Goal: Information Seeking & Learning: Learn about a topic

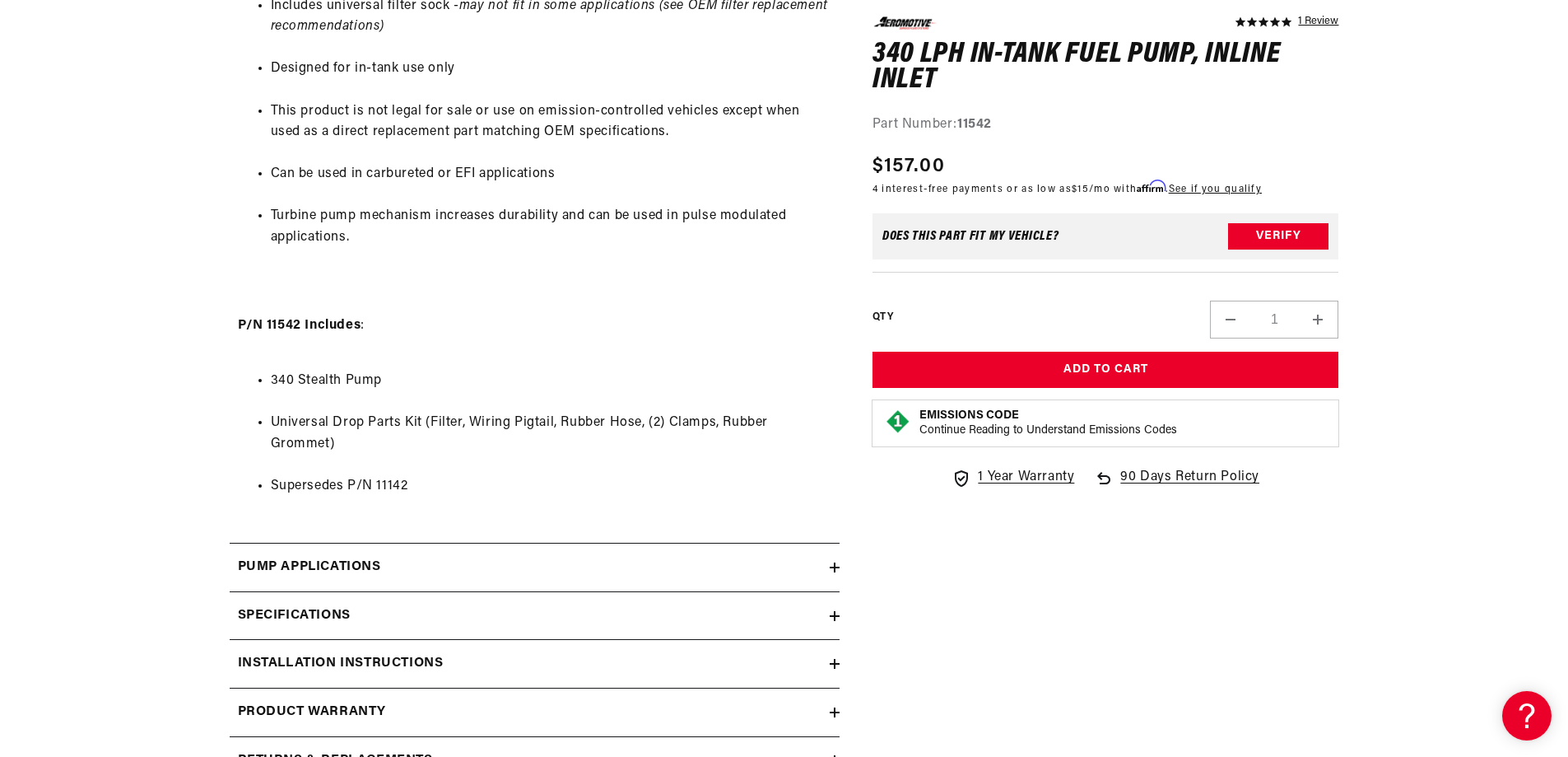
scroll to position [1538, 0]
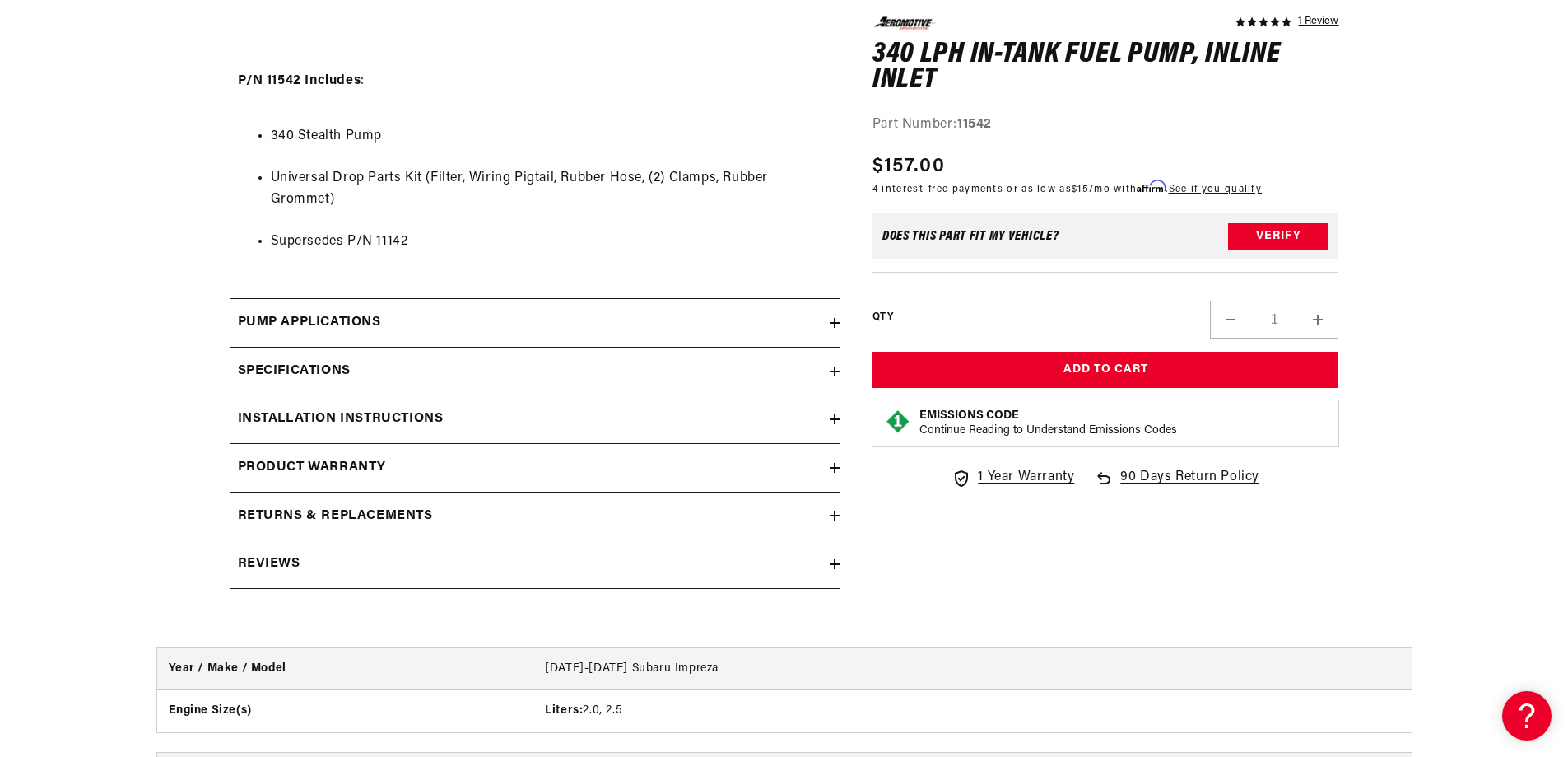
click at [450, 414] on div "Installation Instructions" at bounding box center [529, 419] width 600 height 21
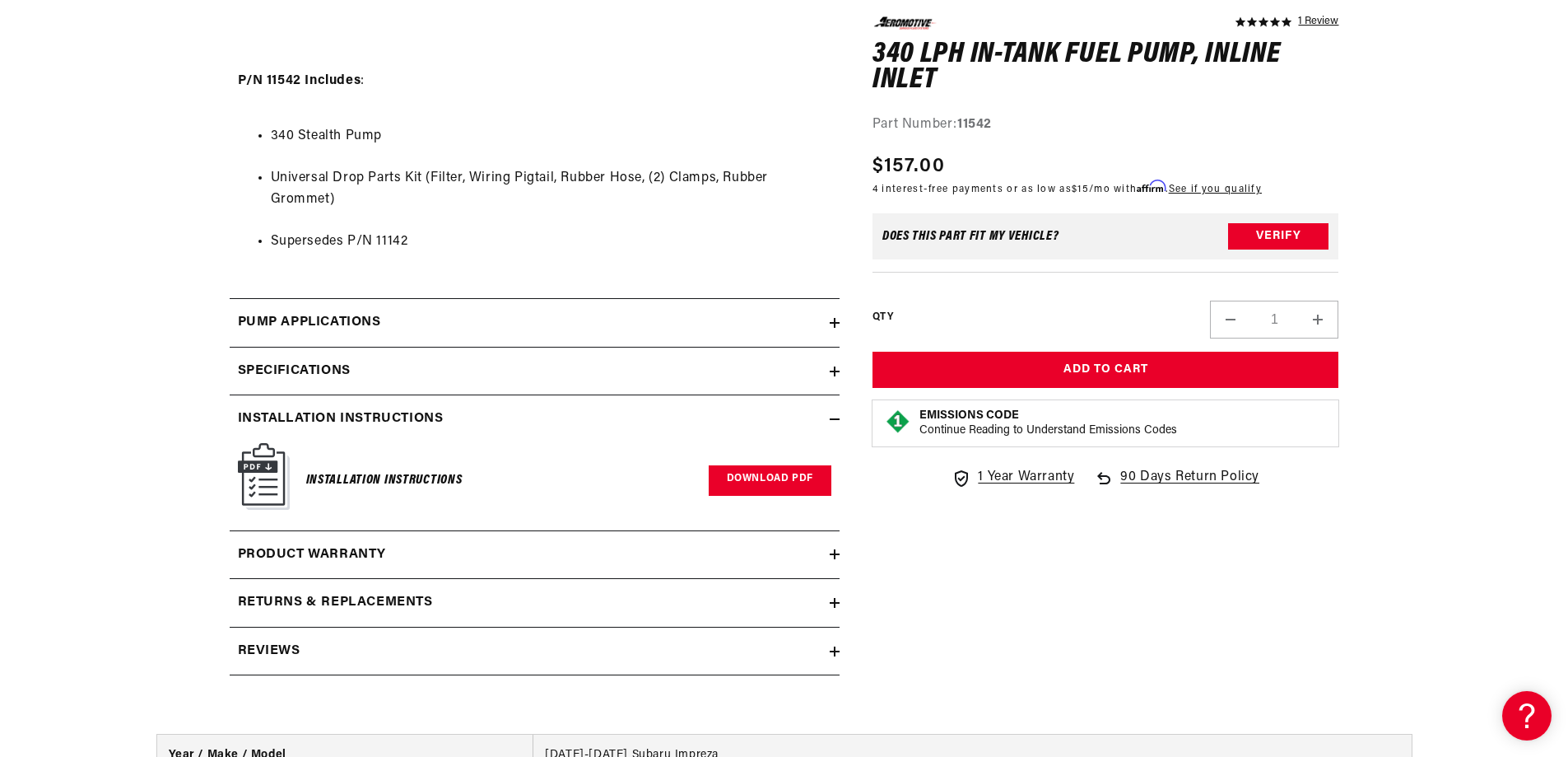
click at [759, 477] on link "Download PDF" at bounding box center [770, 481] width 122 height 31
click at [410, 417] on h2 "Installation Instructions" at bounding box center [341, 419] width 206 height 21
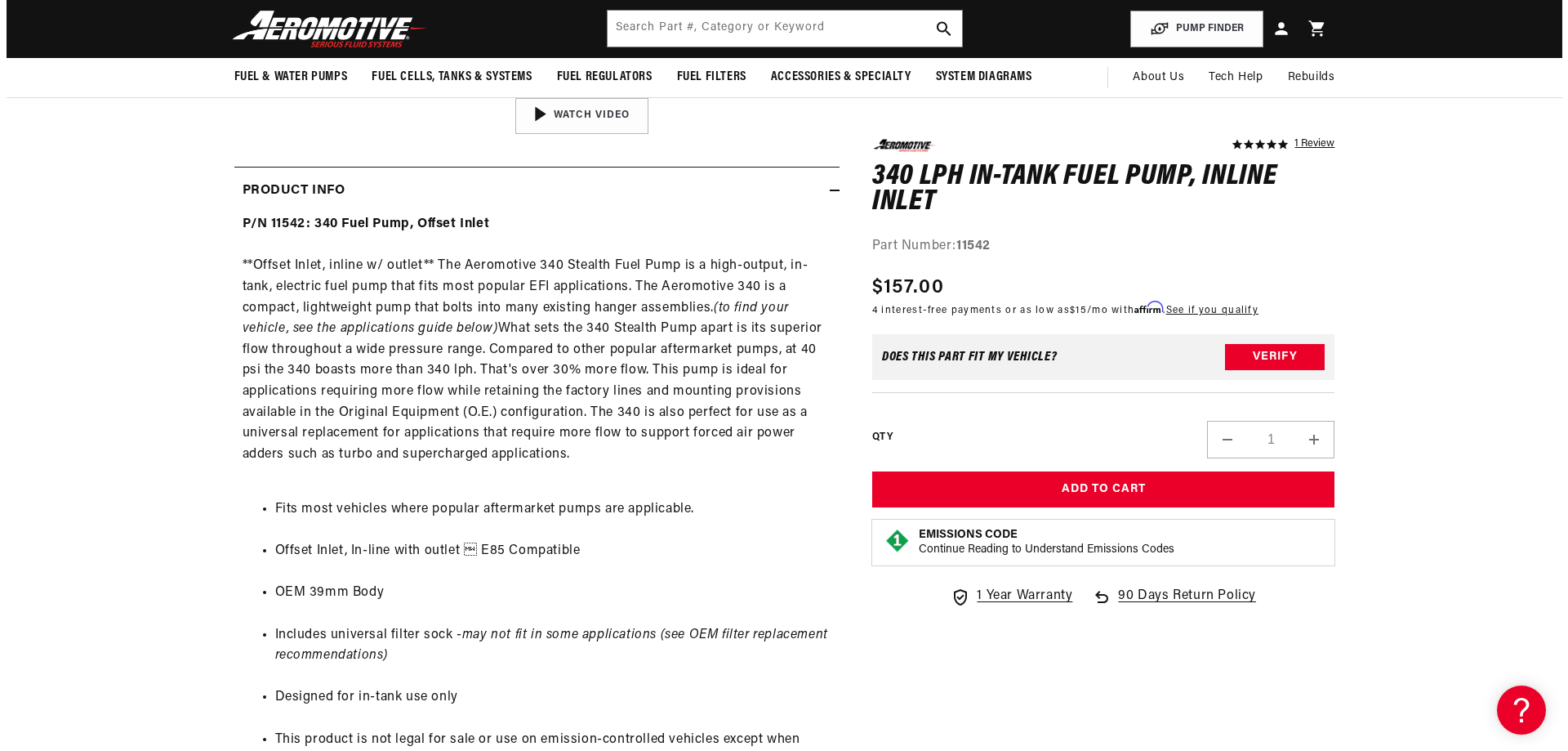
scroll to position [109, 0]
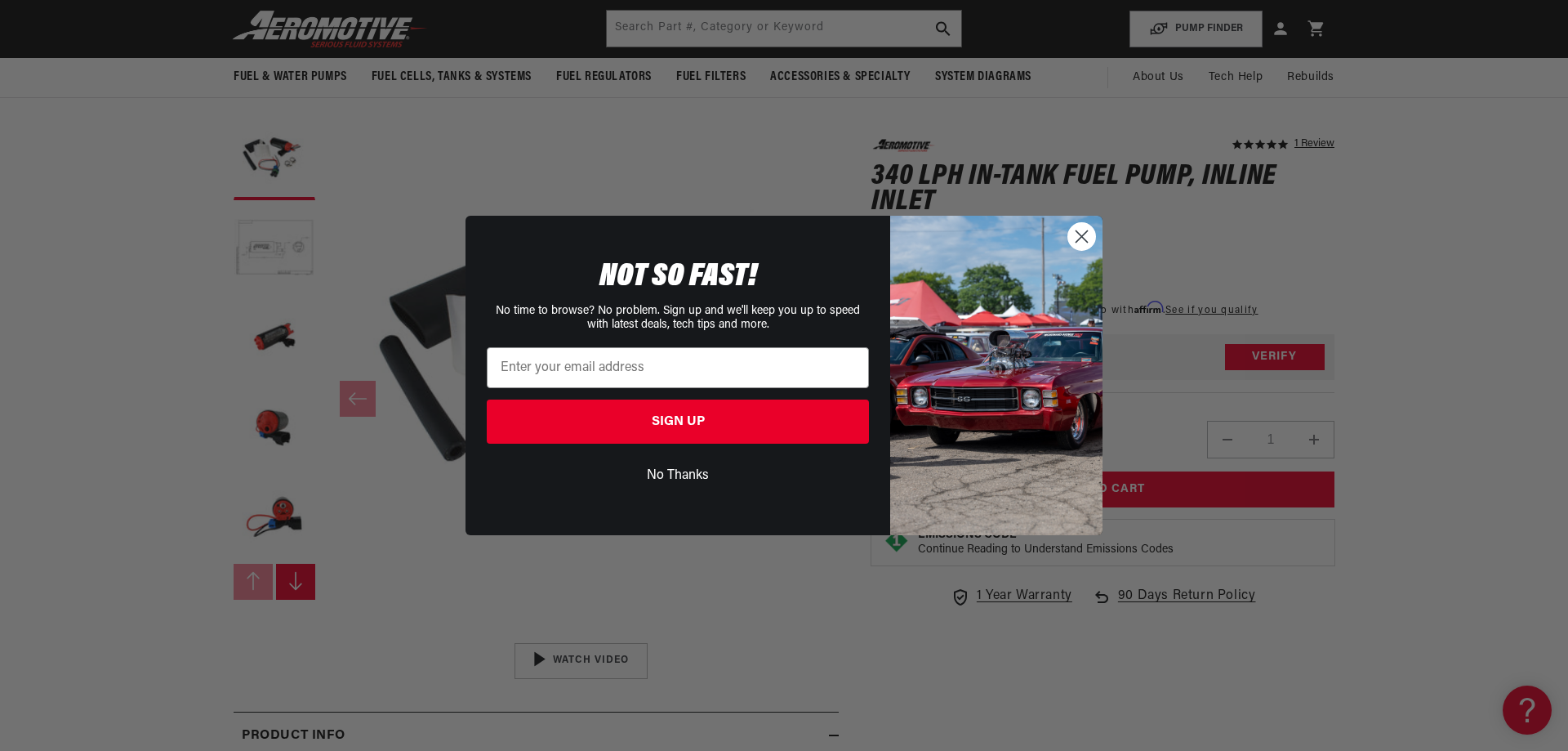
drag, startPoint x: 1085, startPoint y: 235, endPoint x: 1047, endPoint y: 250, distance: 40.9
click at [1085, 235] on circle "Close dialog" at bounding box center [1081, 236] width 27 height 27
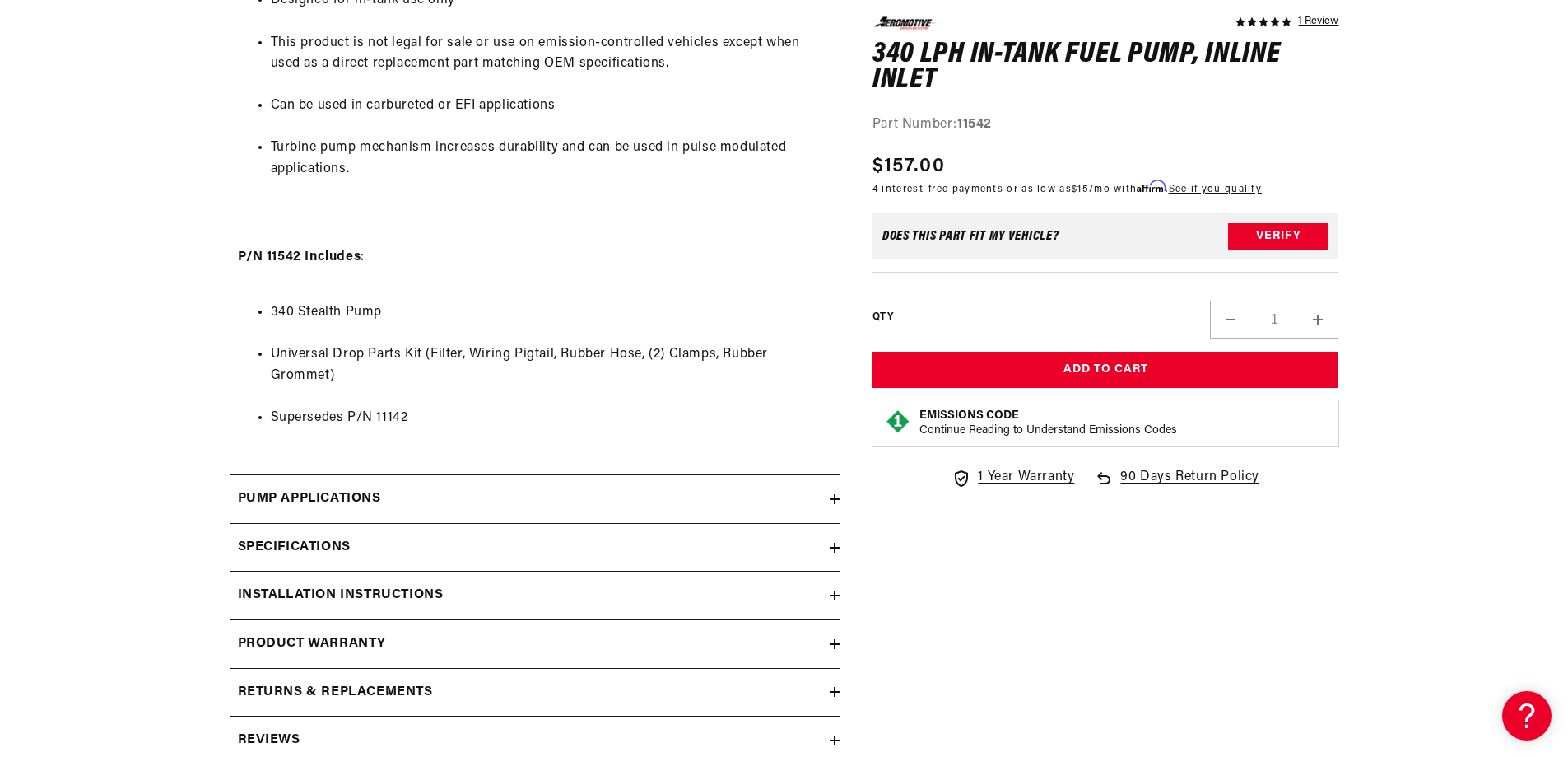
scroll to position [0, 0]
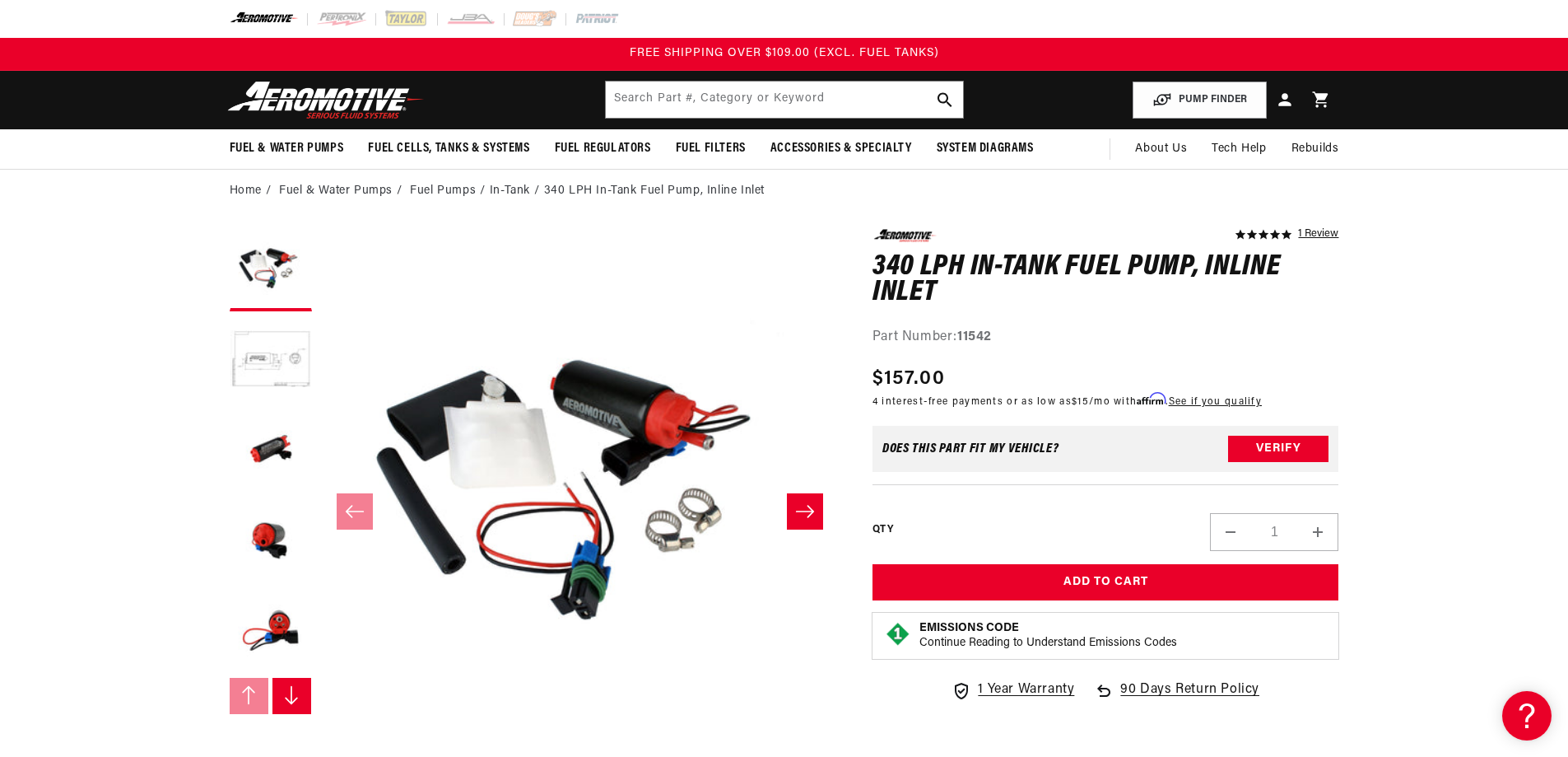
drag, startPoint x: 109, startPoint y: 450, endPoint x: 110, endPoint y: 167, distance: 283.0
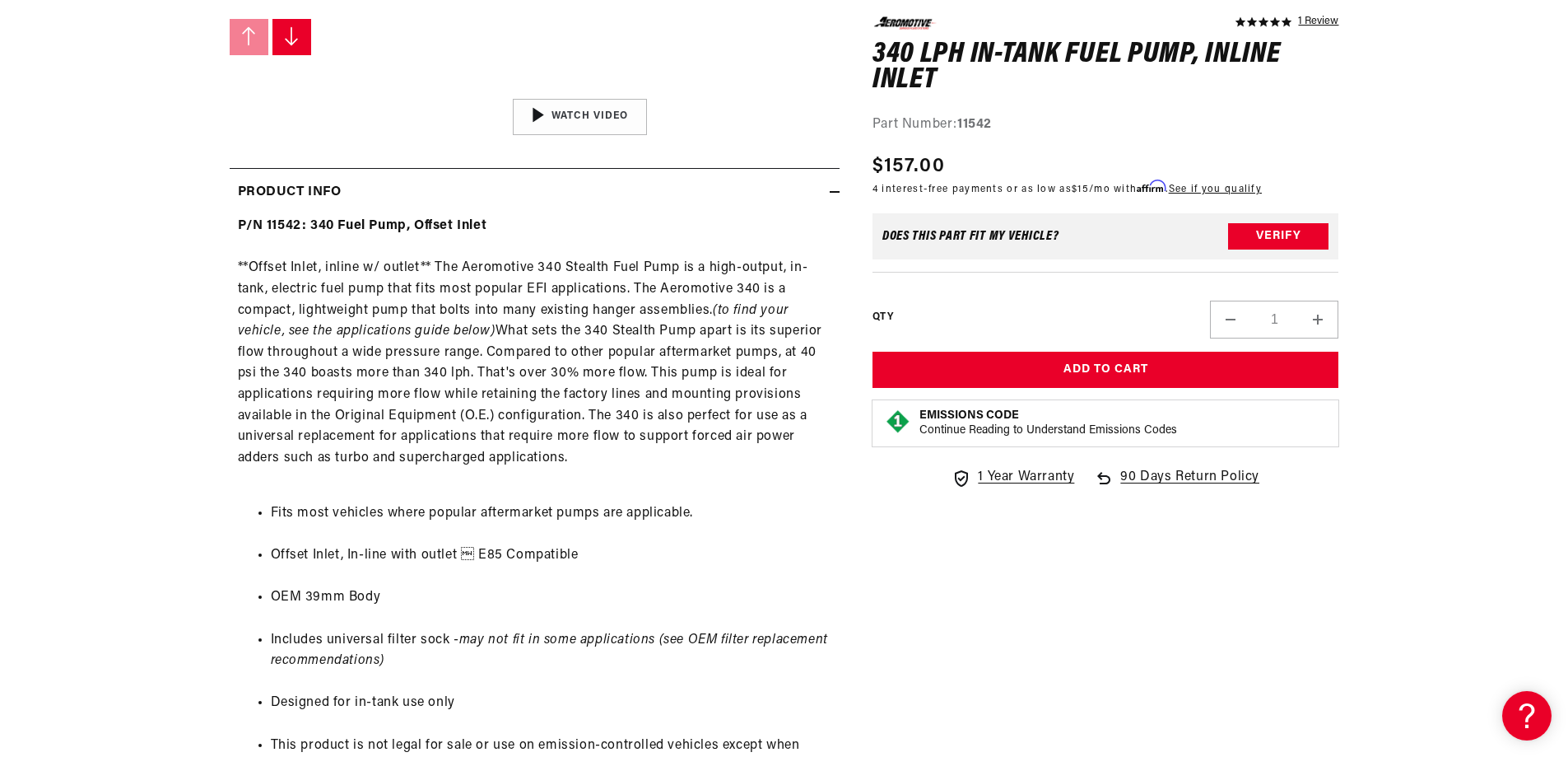
scroll to position [988, 0]
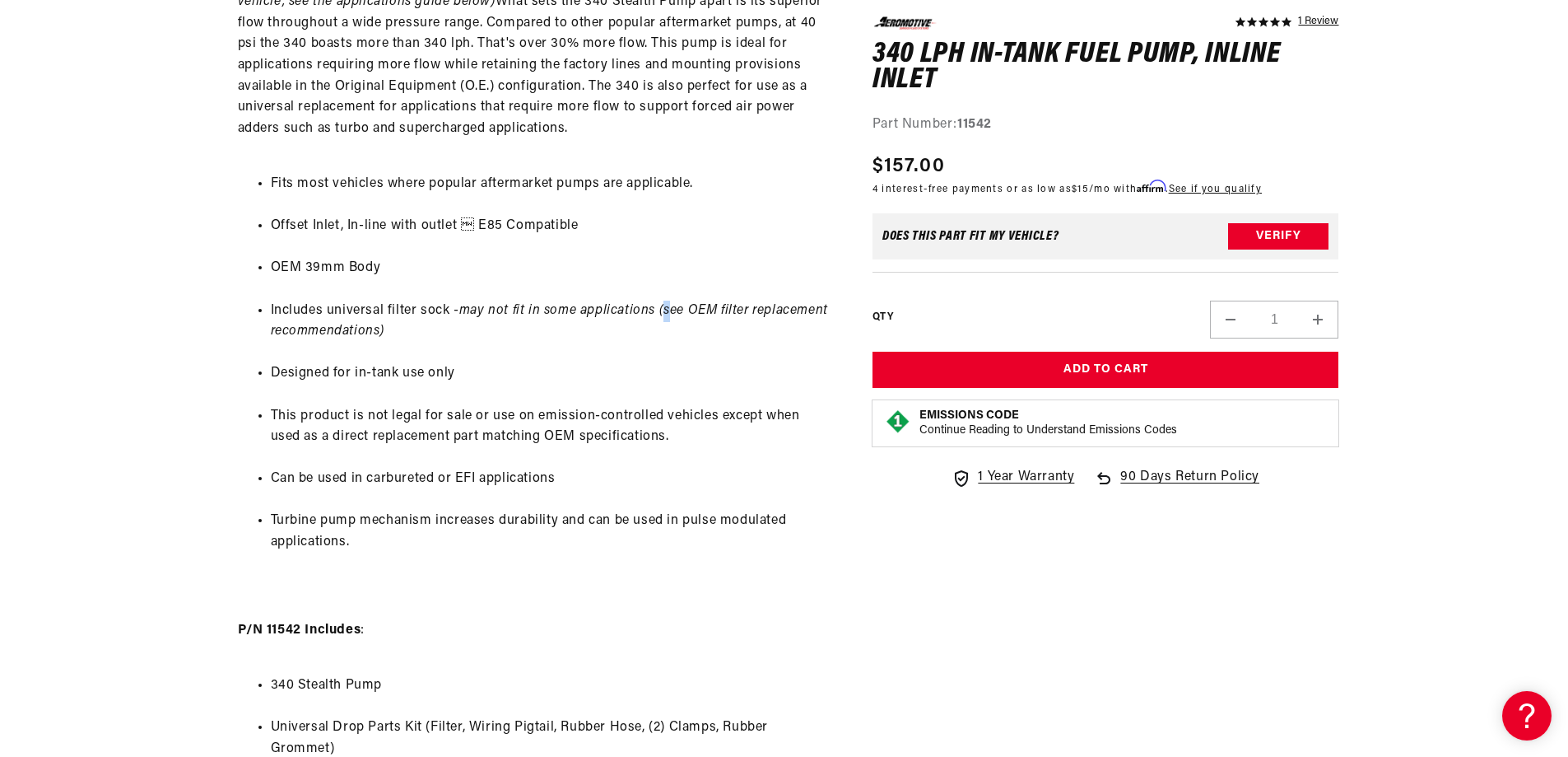
drag, startPoint x: 664, startPoint y: 312, endPoint x: 672, endPoint y: 314, distance: 8.2
click at [672, 314] on em "may not fit in some applications (see OEM filter replacement recommendations)" at bounding box center [549, 321] width 557 height 35
click at [767, 332] on li "Includes universal filter sock - may not fit in some applications (see OEM filt…" at bounding box center [551, 322] width 561 height 42
drag, startPoint x: 664, startPoint y: 310, endPoint x: 458, endPoint y: 331, distance: 207.1
click at [458, 331] on em "may not fit in some applications (see OEM filter replacement recommendations)" at bounding box center [549, 321] width 557 height 35
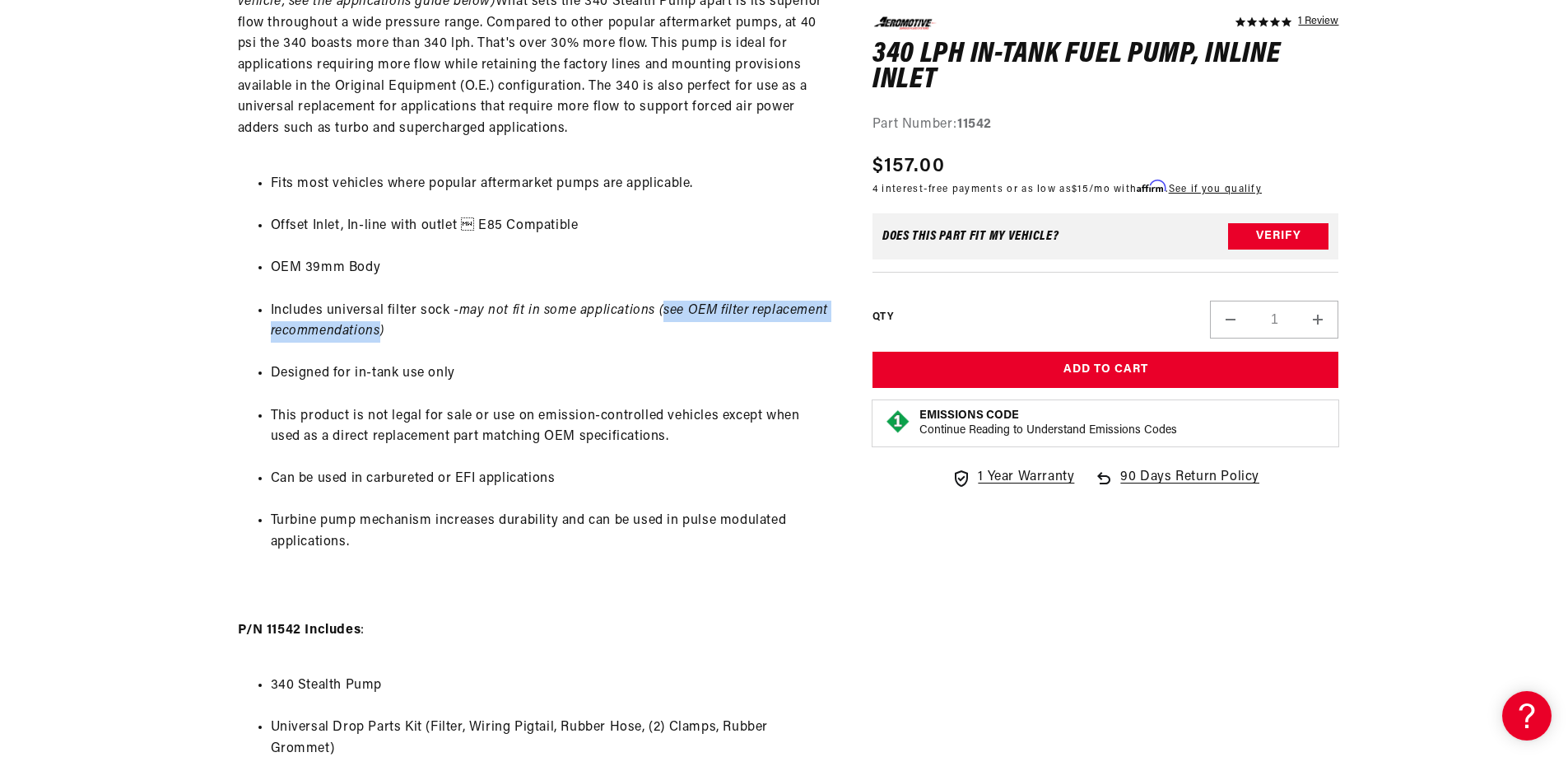
copy em "see OEM filter replacement recommendations"
click at [161, 381] on section "5.0 star rating 1 Review 340 LPH In-Tank Fuel Pump, Inline Inlet 340 LPH In-Tan…" at bounding box center [784, 194] width 1568 height 1940
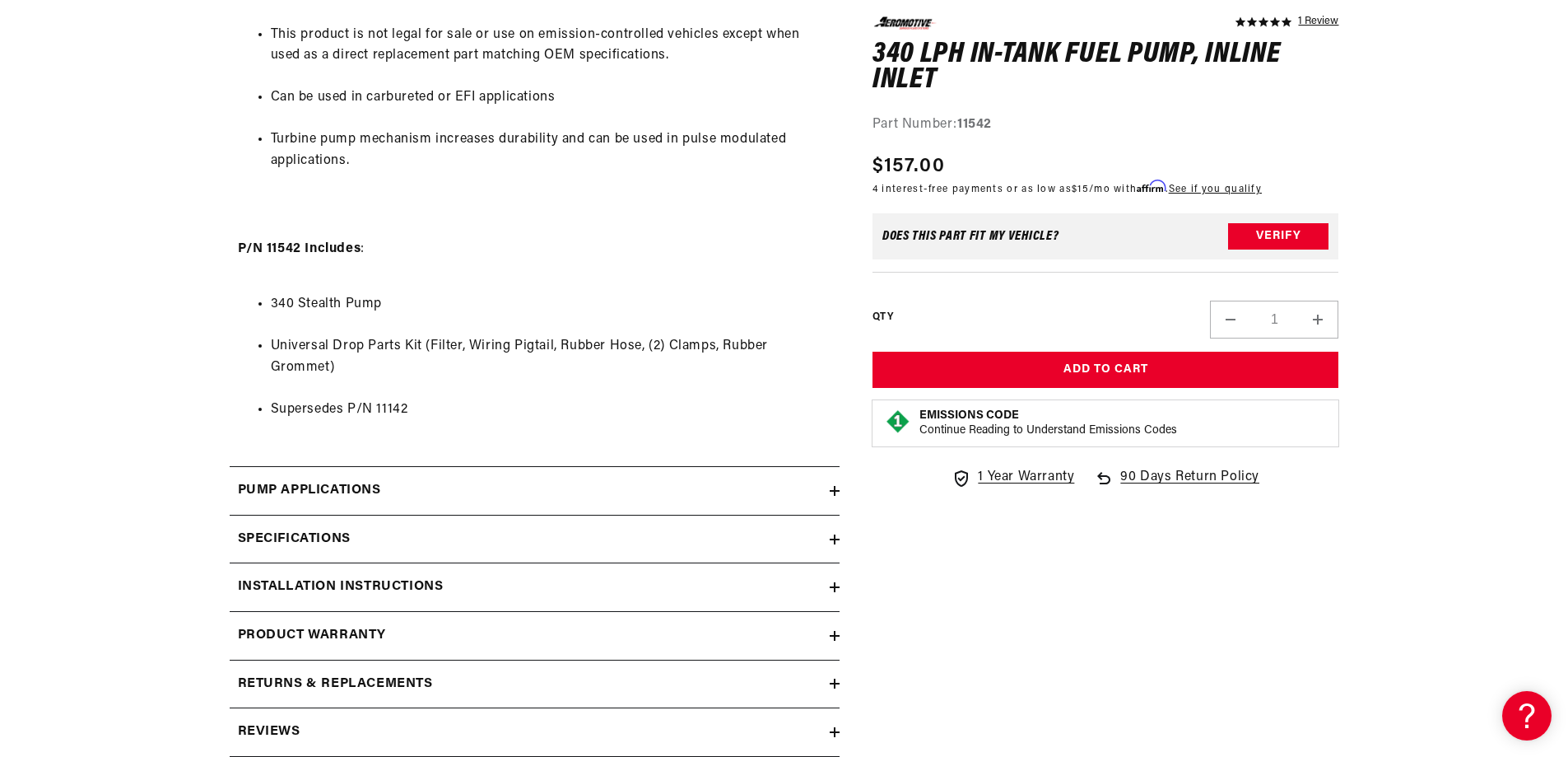
scroll to position [1648, 0]
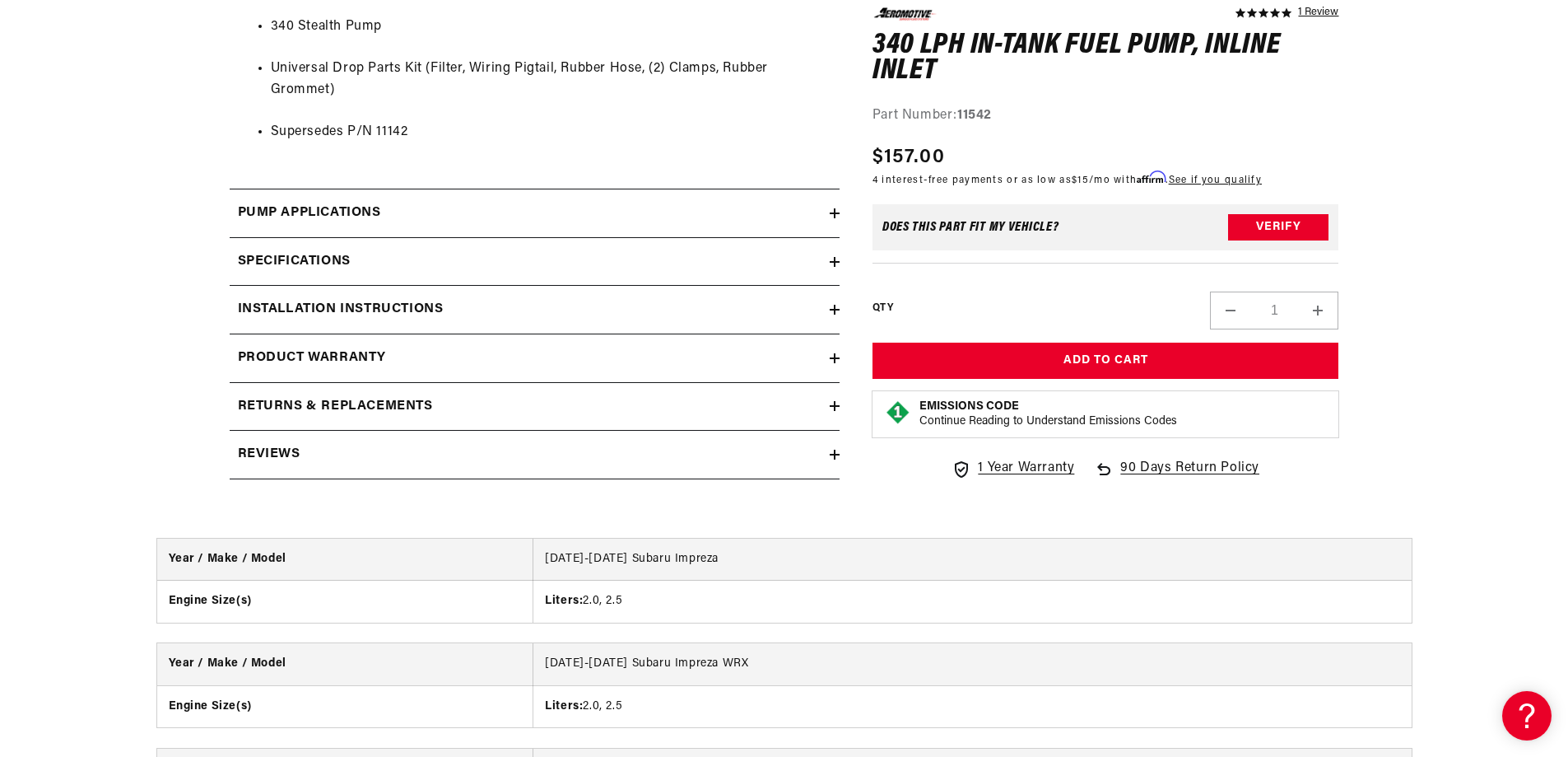
click at [385, 409] on h2 "Returns & replacements" at bounding box center [335, 407] width 195 height 21
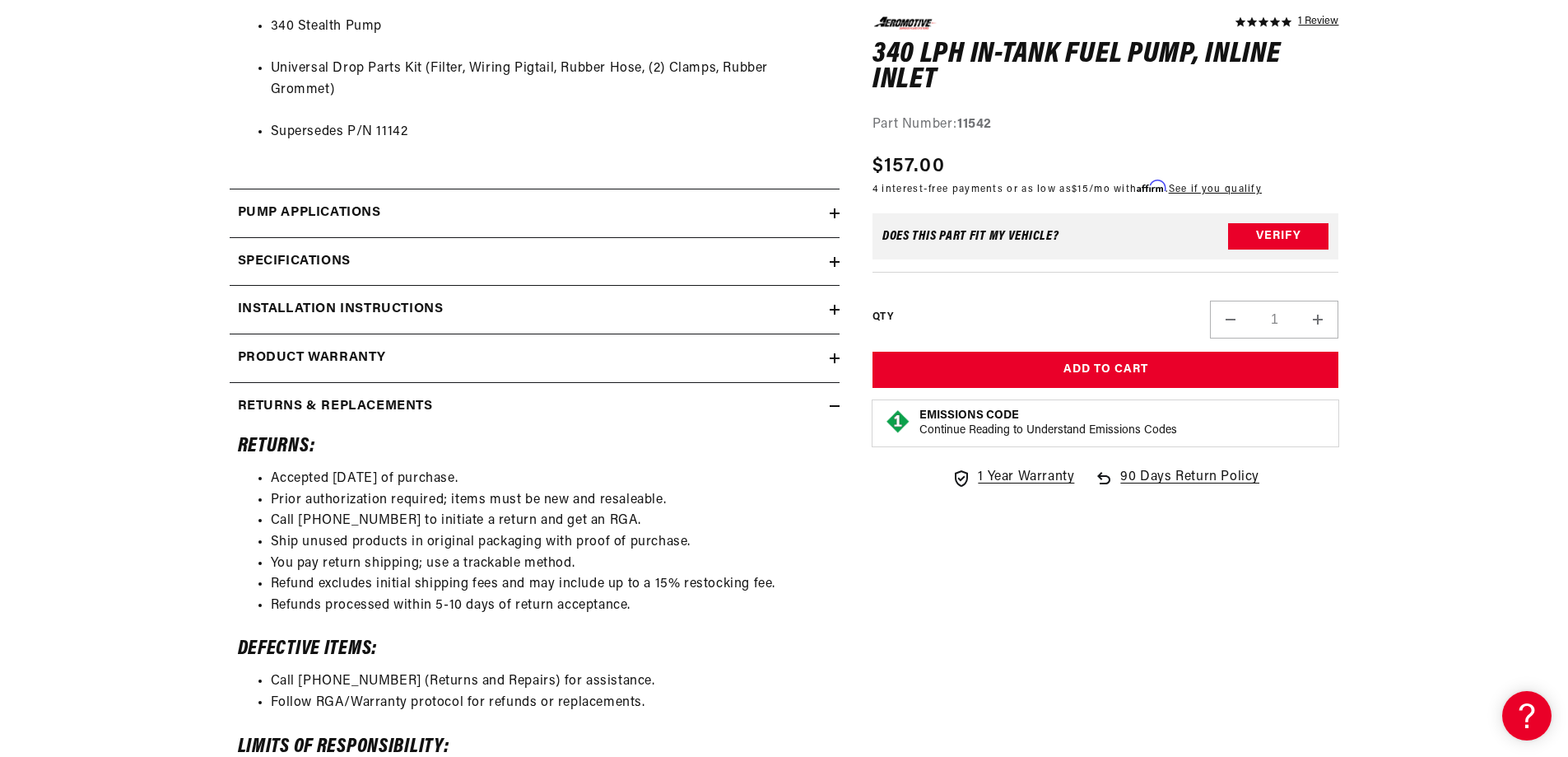
click at [385, 409] on h2 "Returns & replacements" at bounding box center [335, 407] width 195 height 21
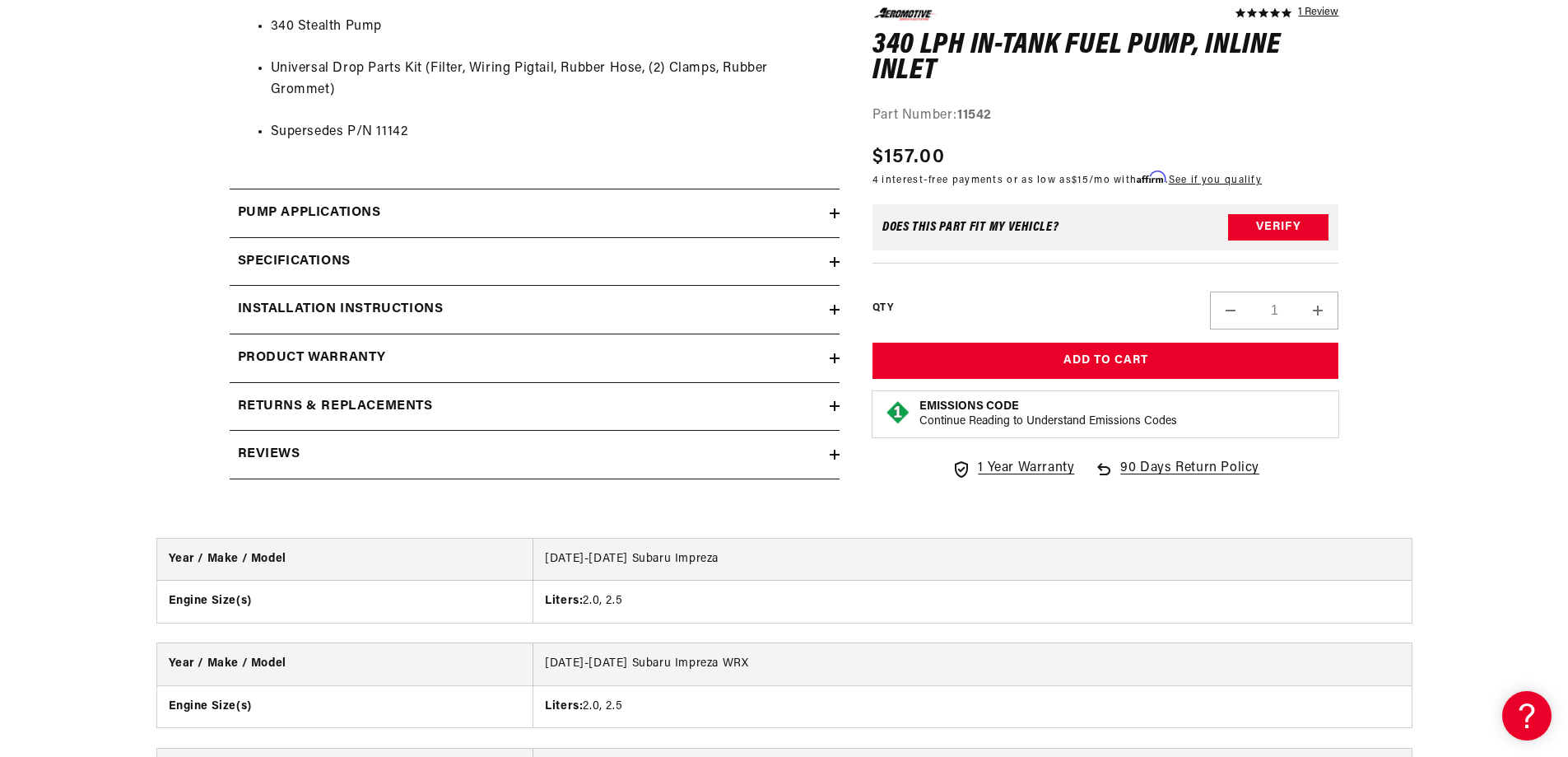
click at [372, 359] on h2 "Product warranty" at bounding box center [312, 358] width 149 height 21
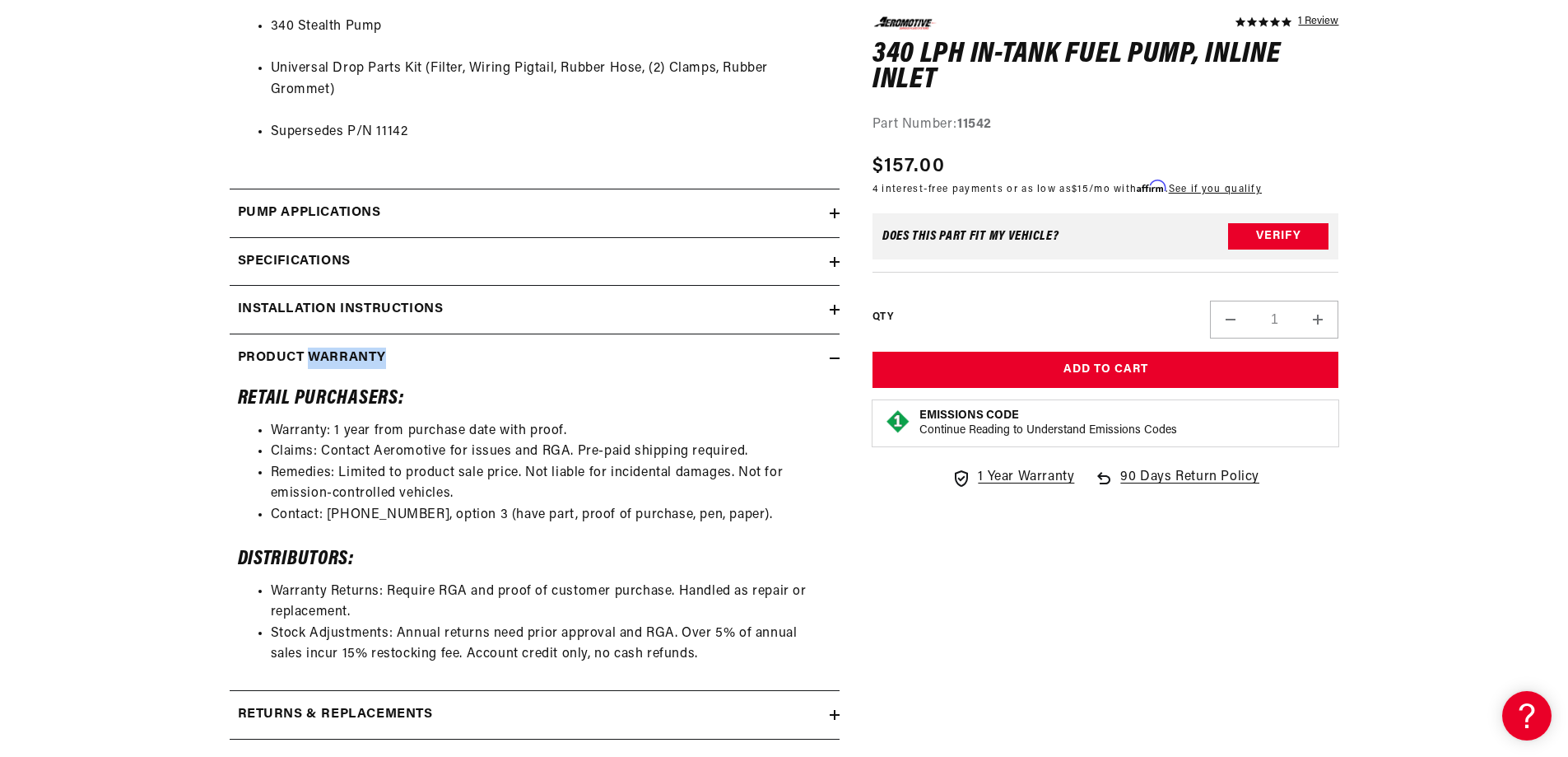
click at [372, 359] on h2 "Product warranty" at bounding box center [312, 358] width 149 height 21
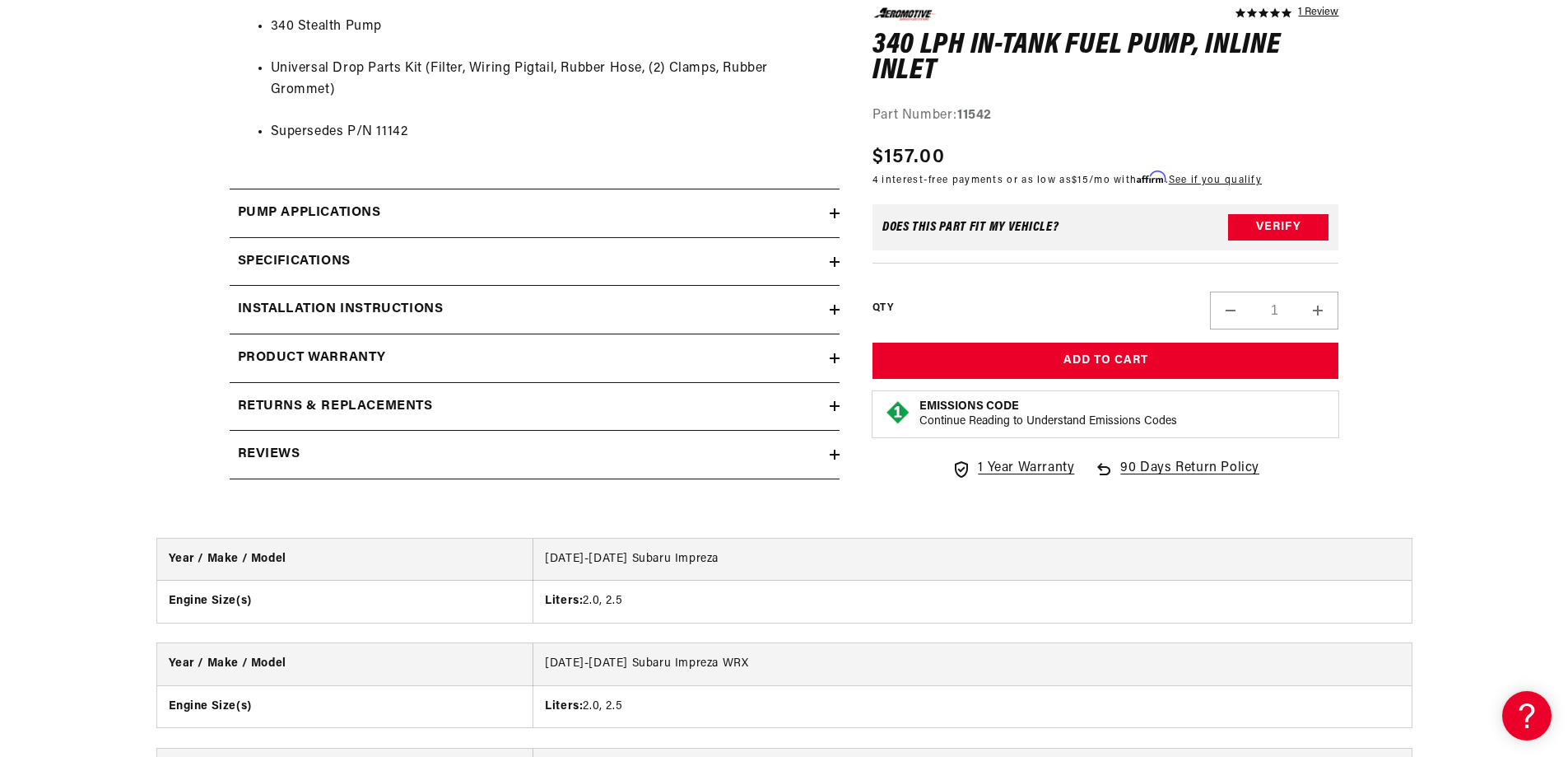
click at [392, 308] on h2 "Installation Instructions" at bounding box center [341, 310] width 206 height 21
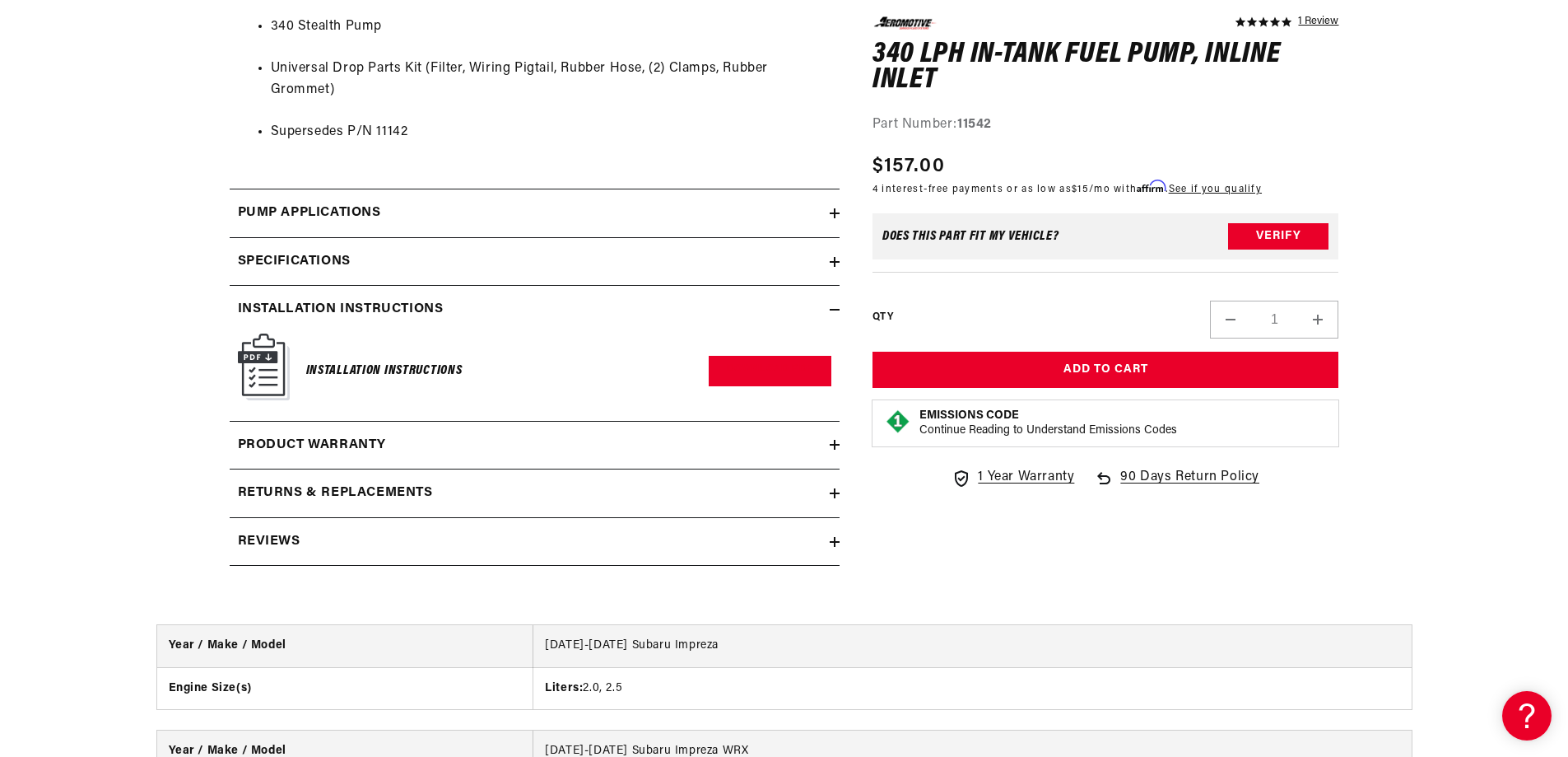
click at [396, 313] on h2 "Installation Instructions" at bounding box center [341, 310] width 206 height 21
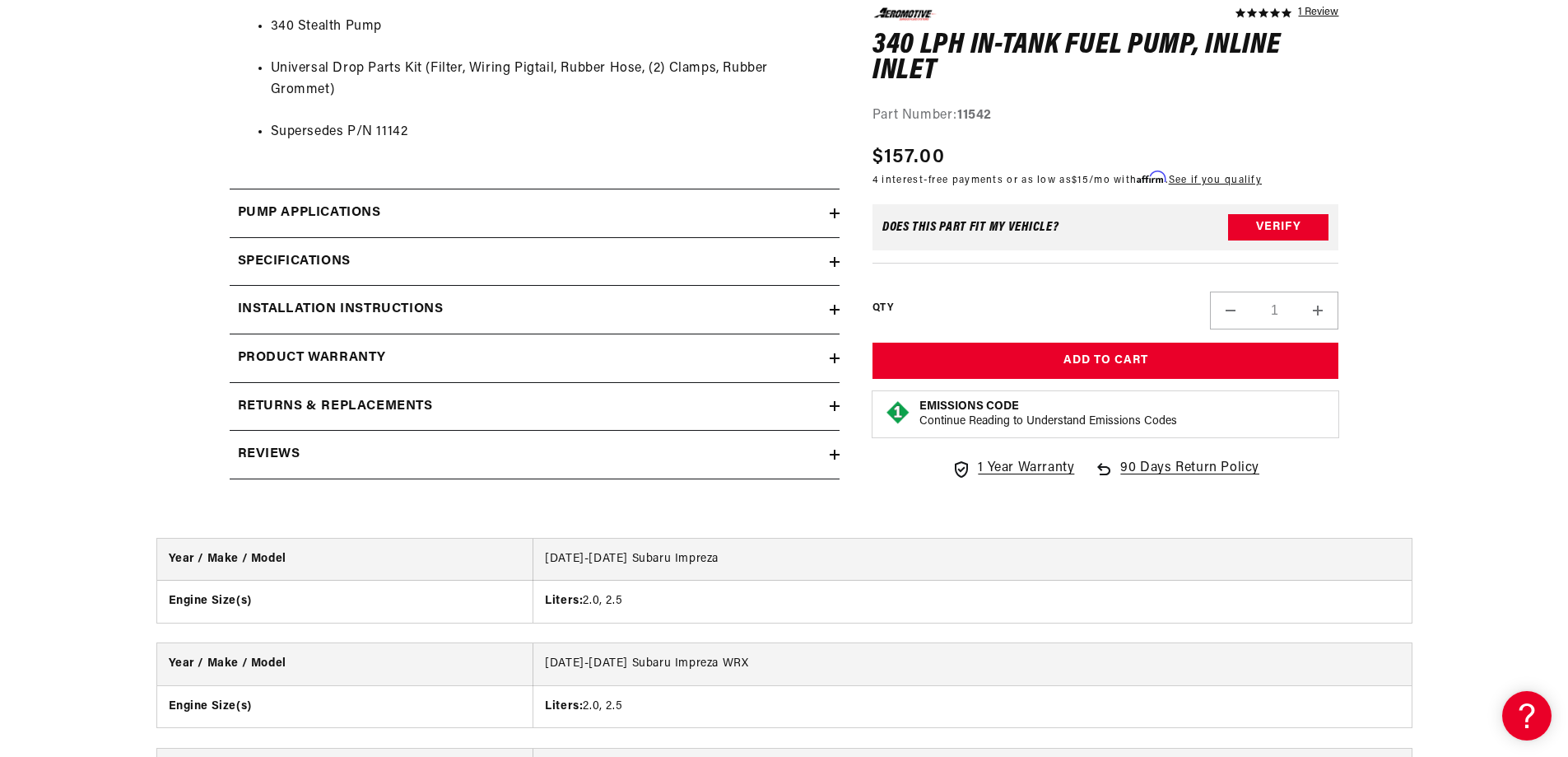
click at [383, 271] on div "Specifications" at bounding box center [529, 262] width 600 height 21
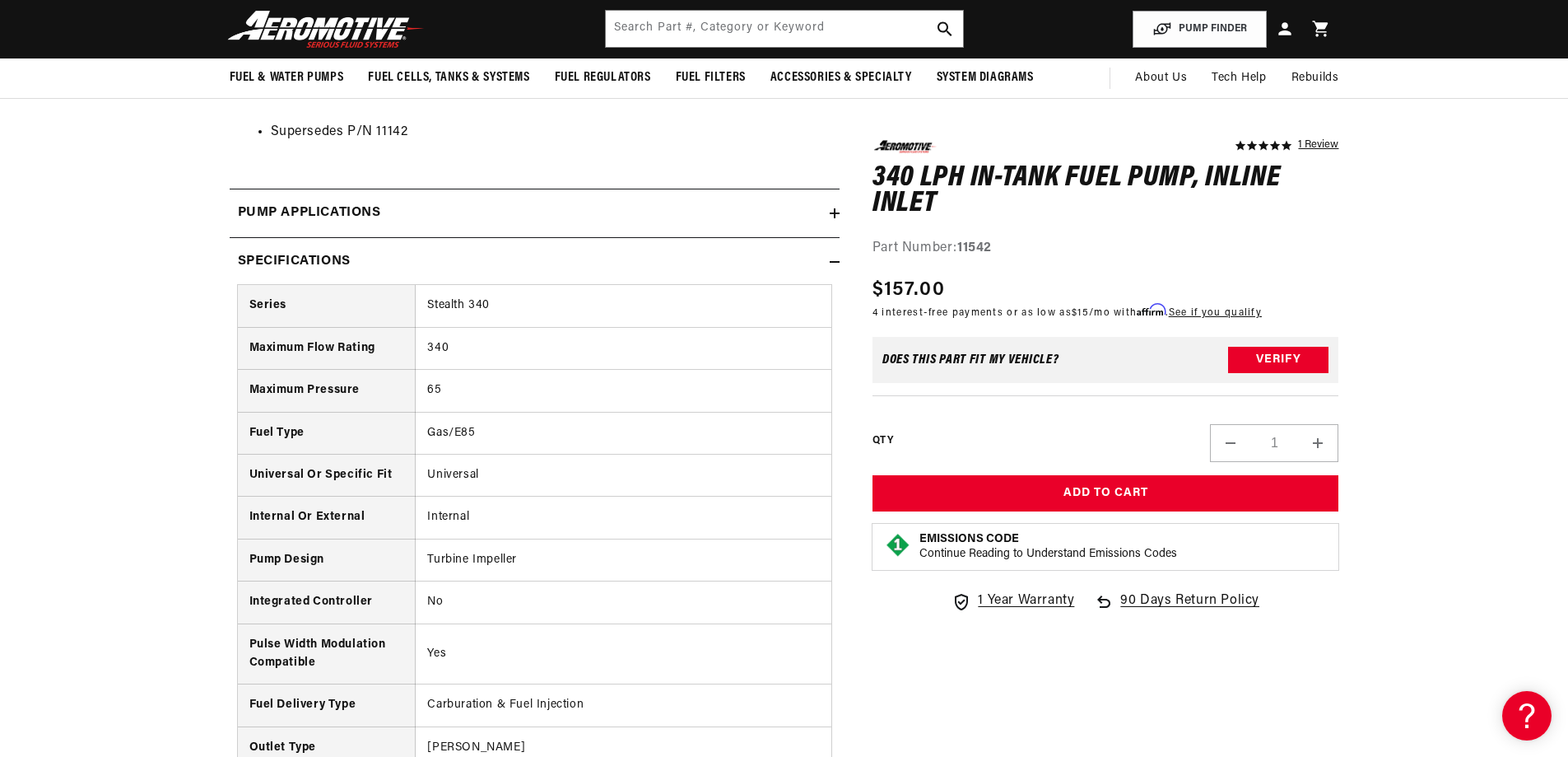
click at [371, 259] on div "Specifications" at bounding box center [529, 262] width 600 height 21
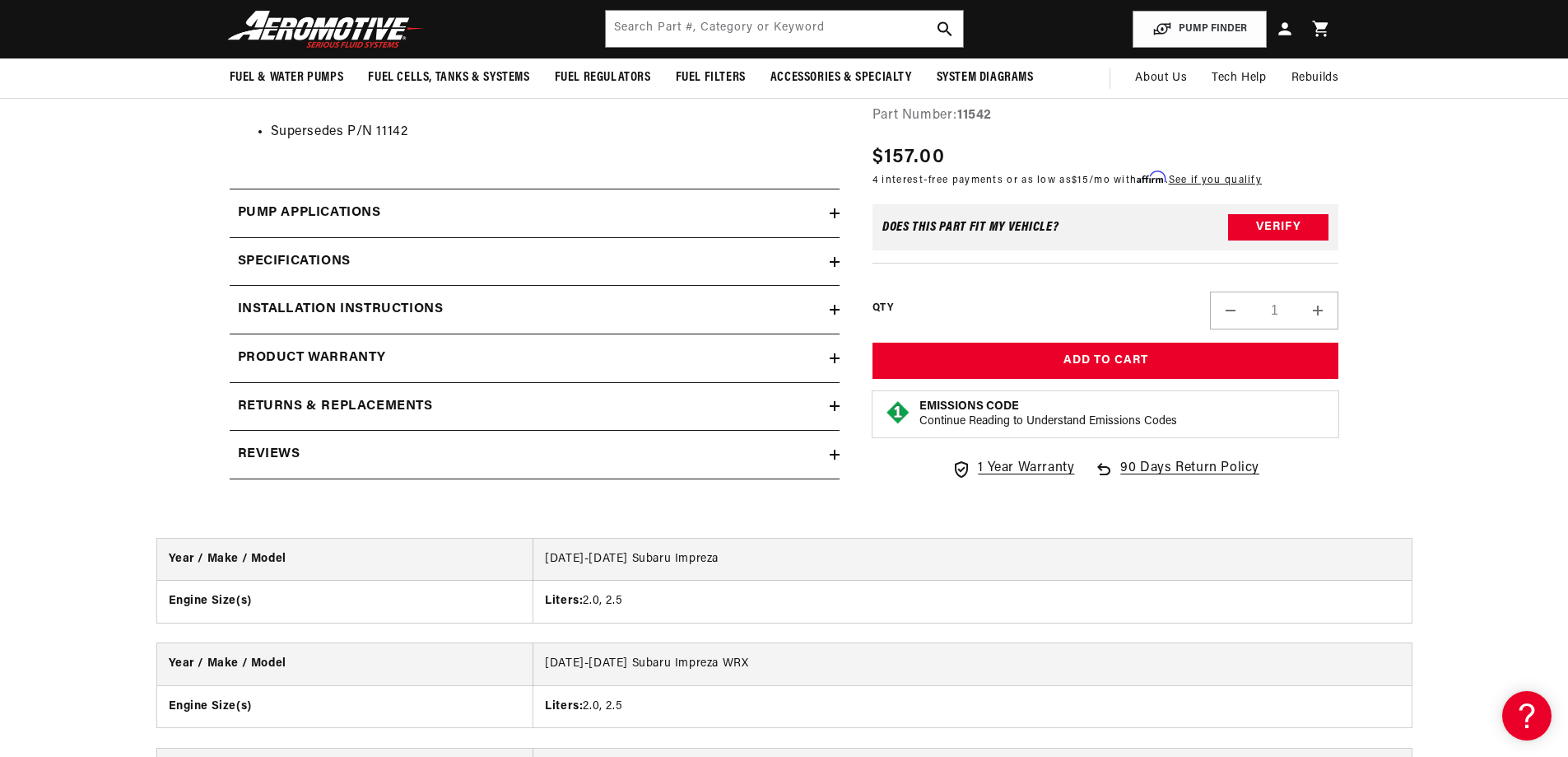
click at [396, 224] on div "Pump Applications" at bounding box center [529, 213] width 600 height 21
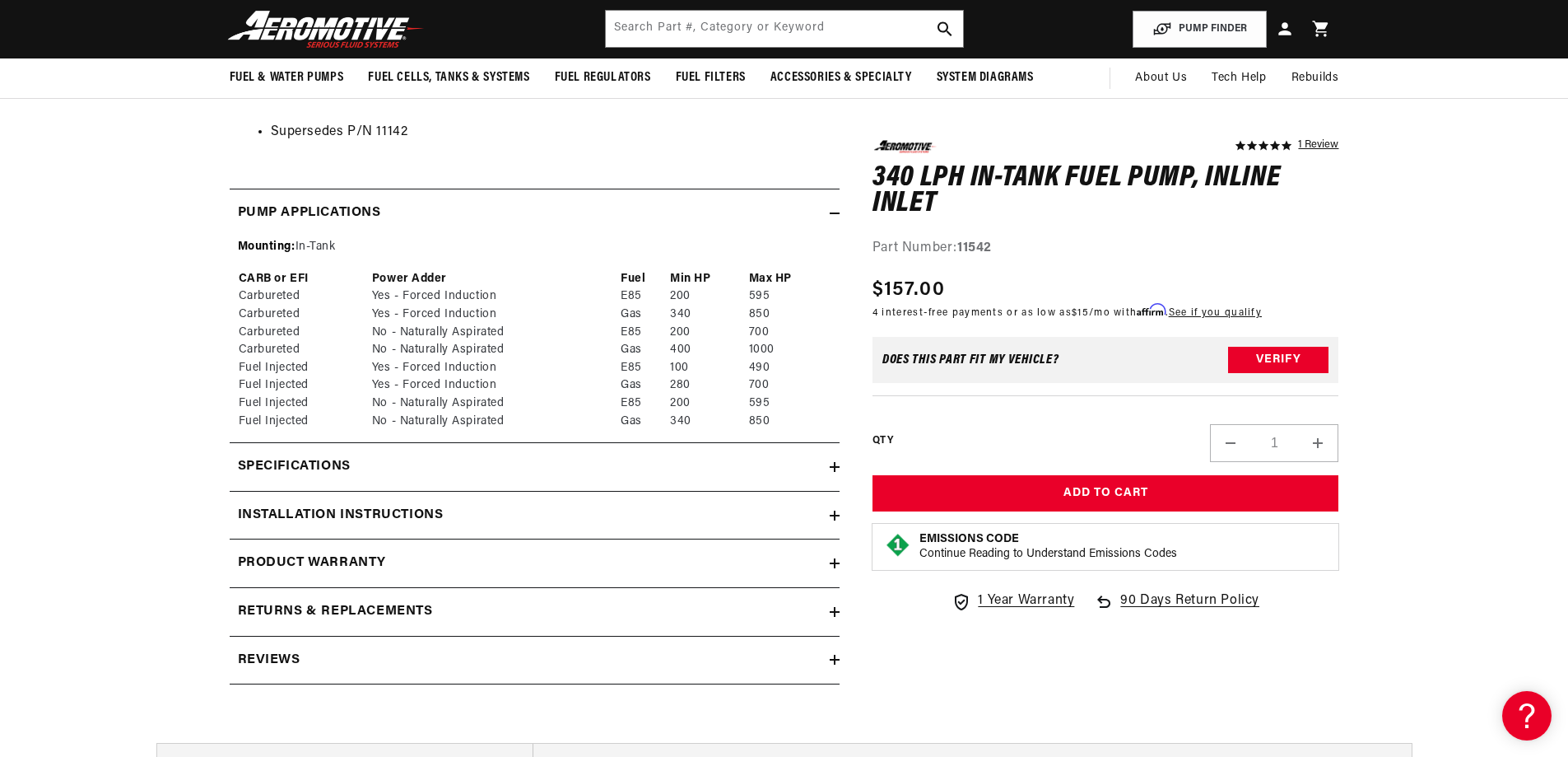
click at [412, 510] on h2 "Installation Instructions" at bounding box center [341, 516] width 206 height 21
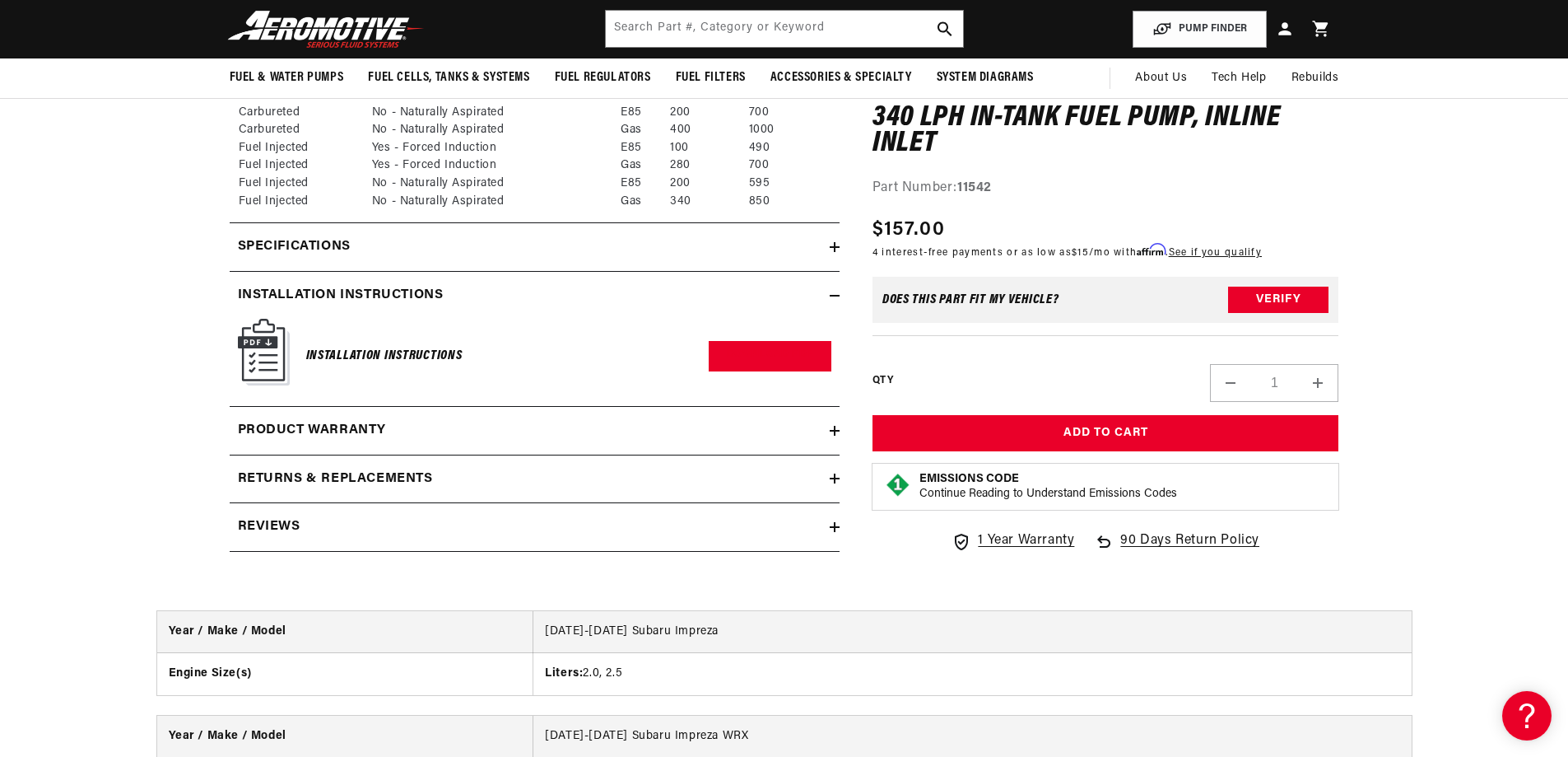
scroll to position [1757, 0]
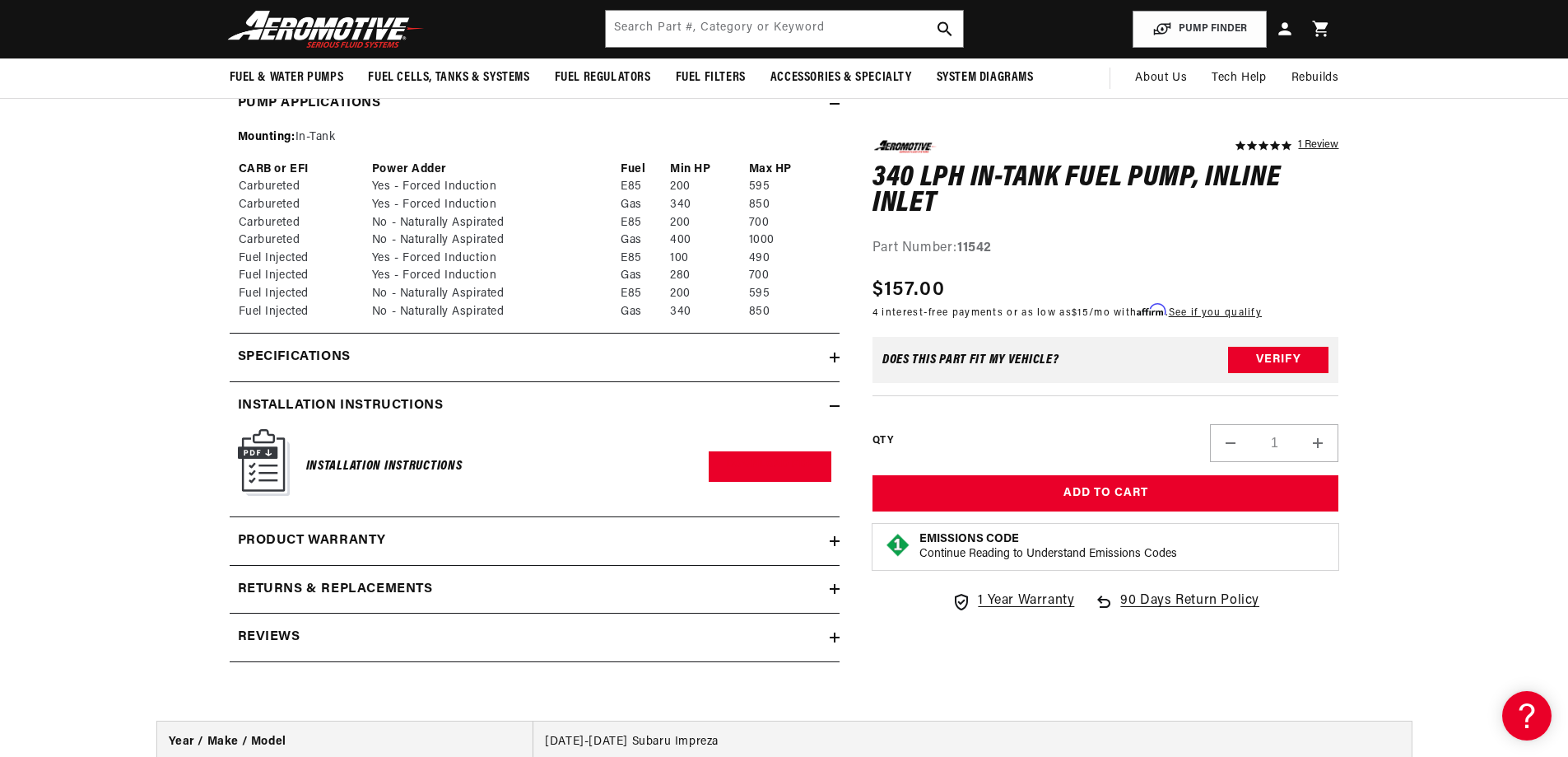
click at [345, 344] on summary "Specifications" at bounding box center [534, 358] width 610 height 48
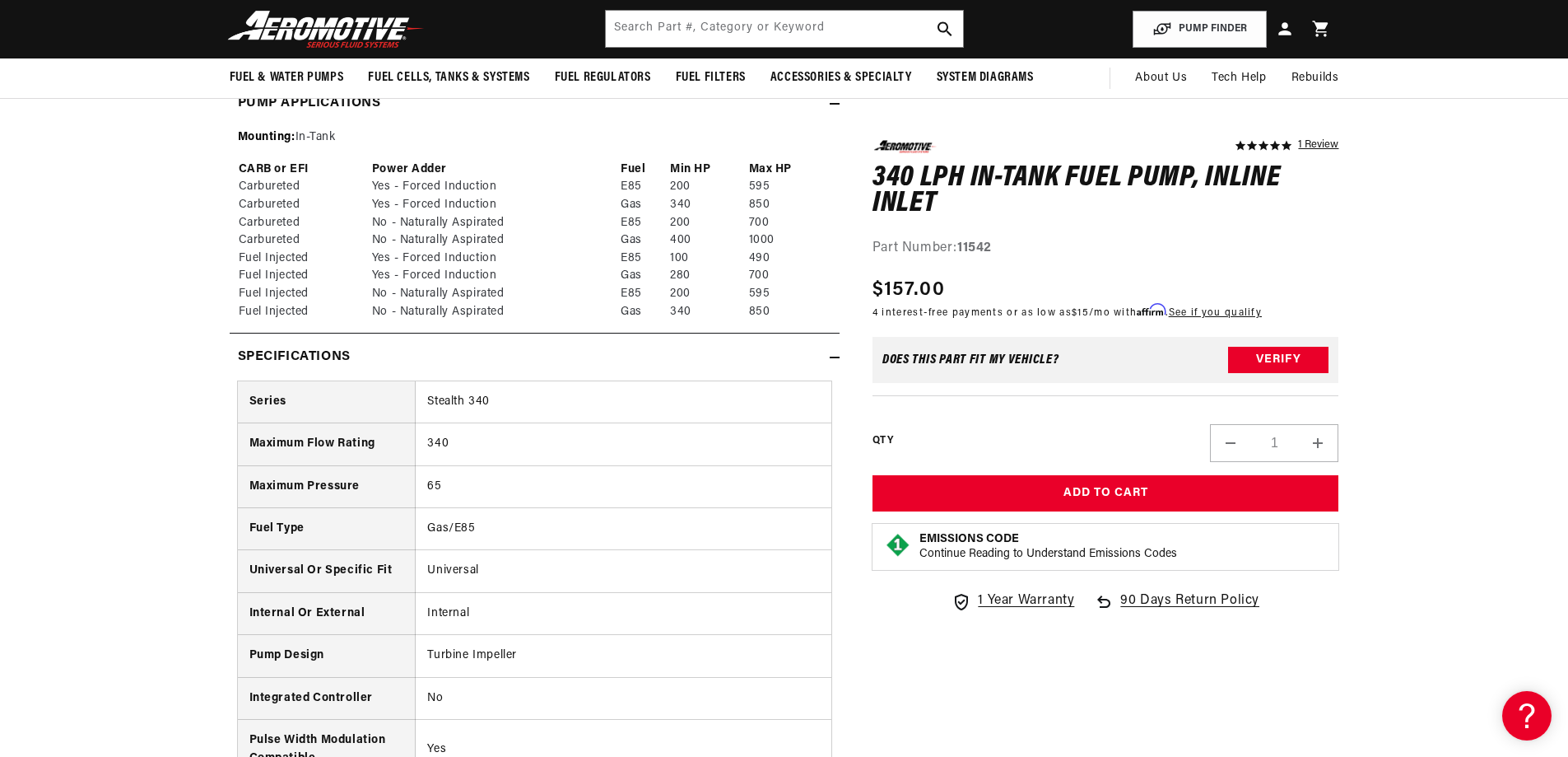
click at [344, 348] on h2 "Specifications" at bounding box center [294, 358] width 113 height 21
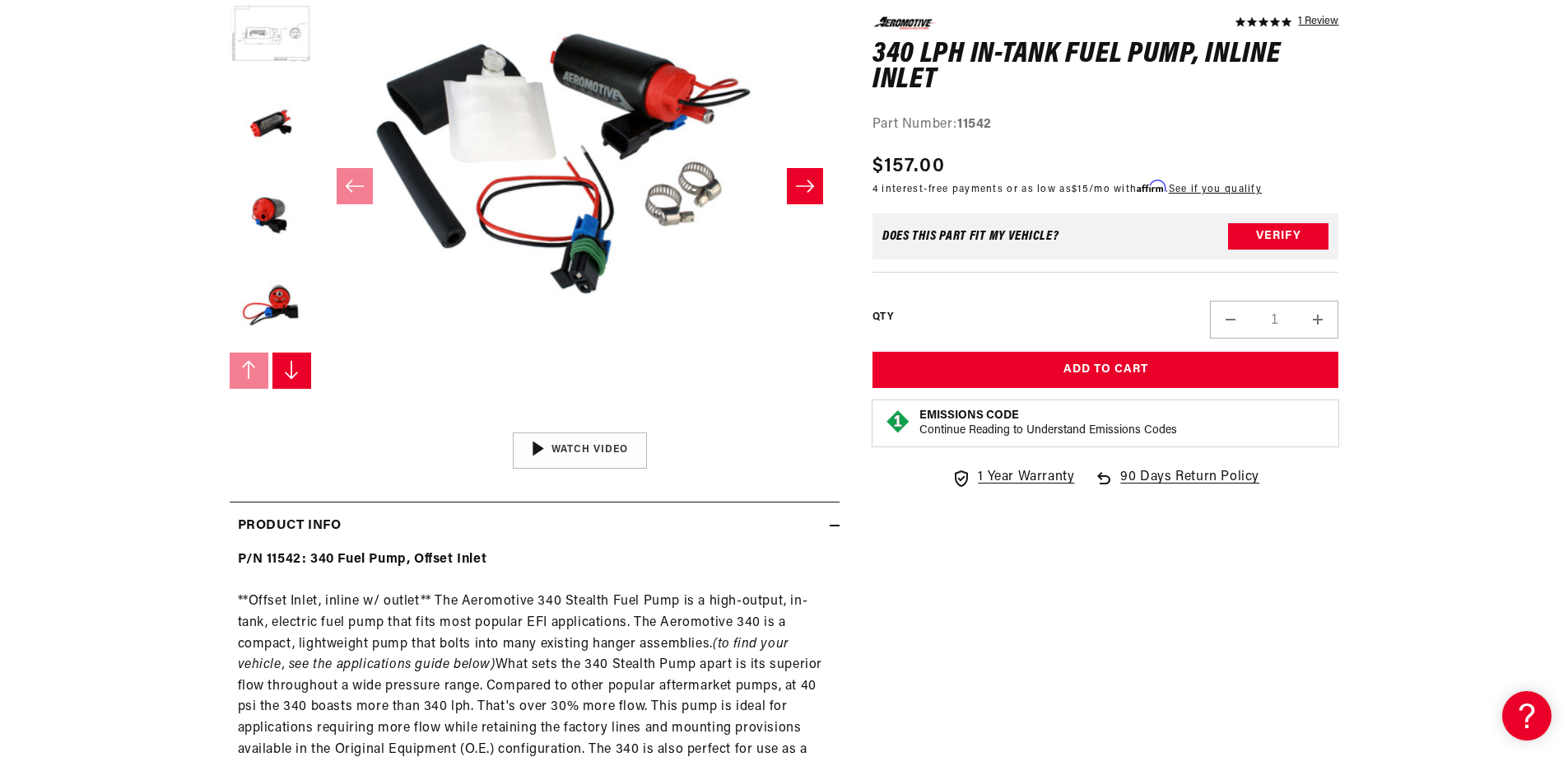
scroll to position [330, 0]
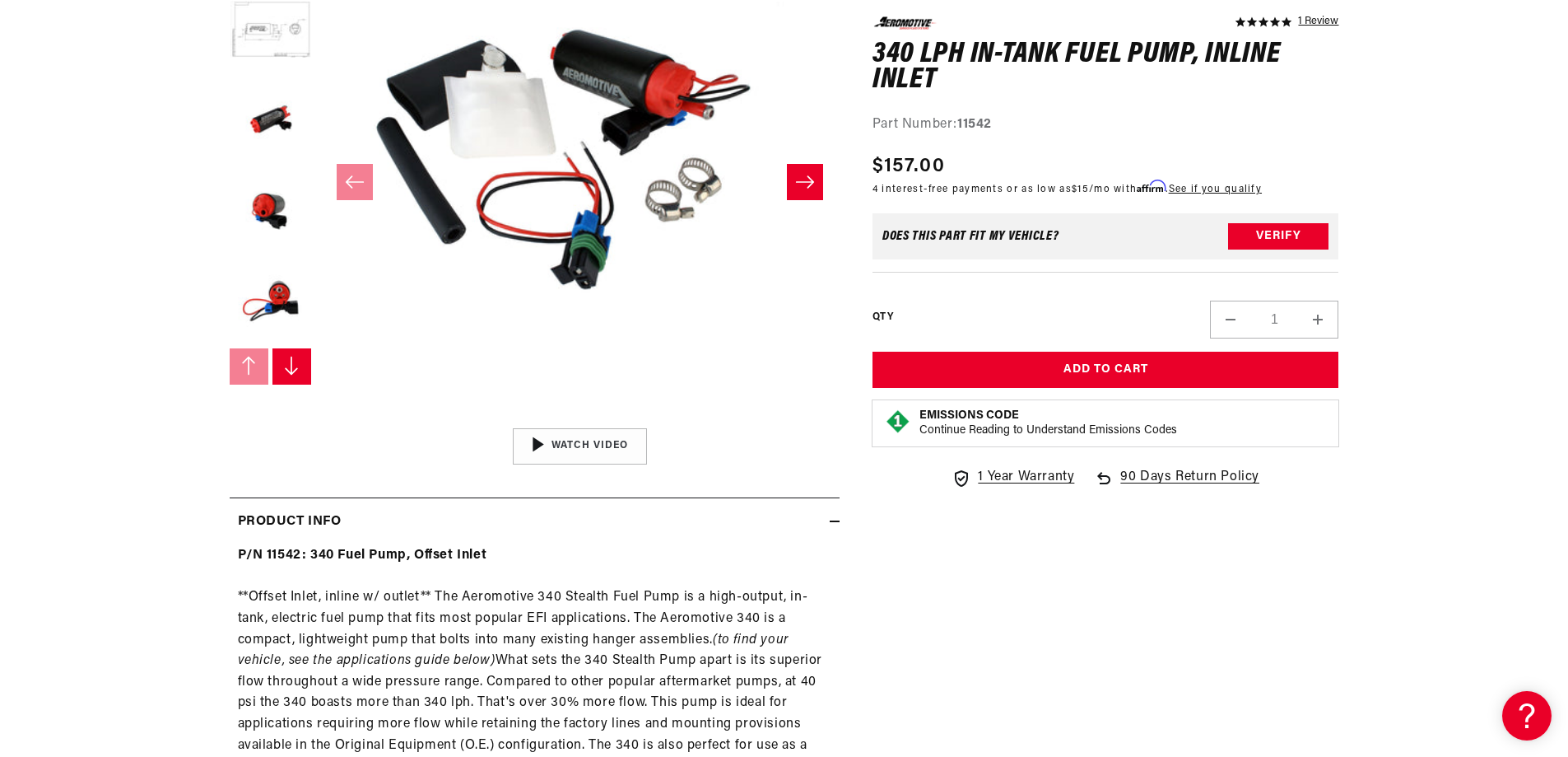
click at [297, 357] on icon "Slide right" at bounding box center [291, 365] width 16 height 20
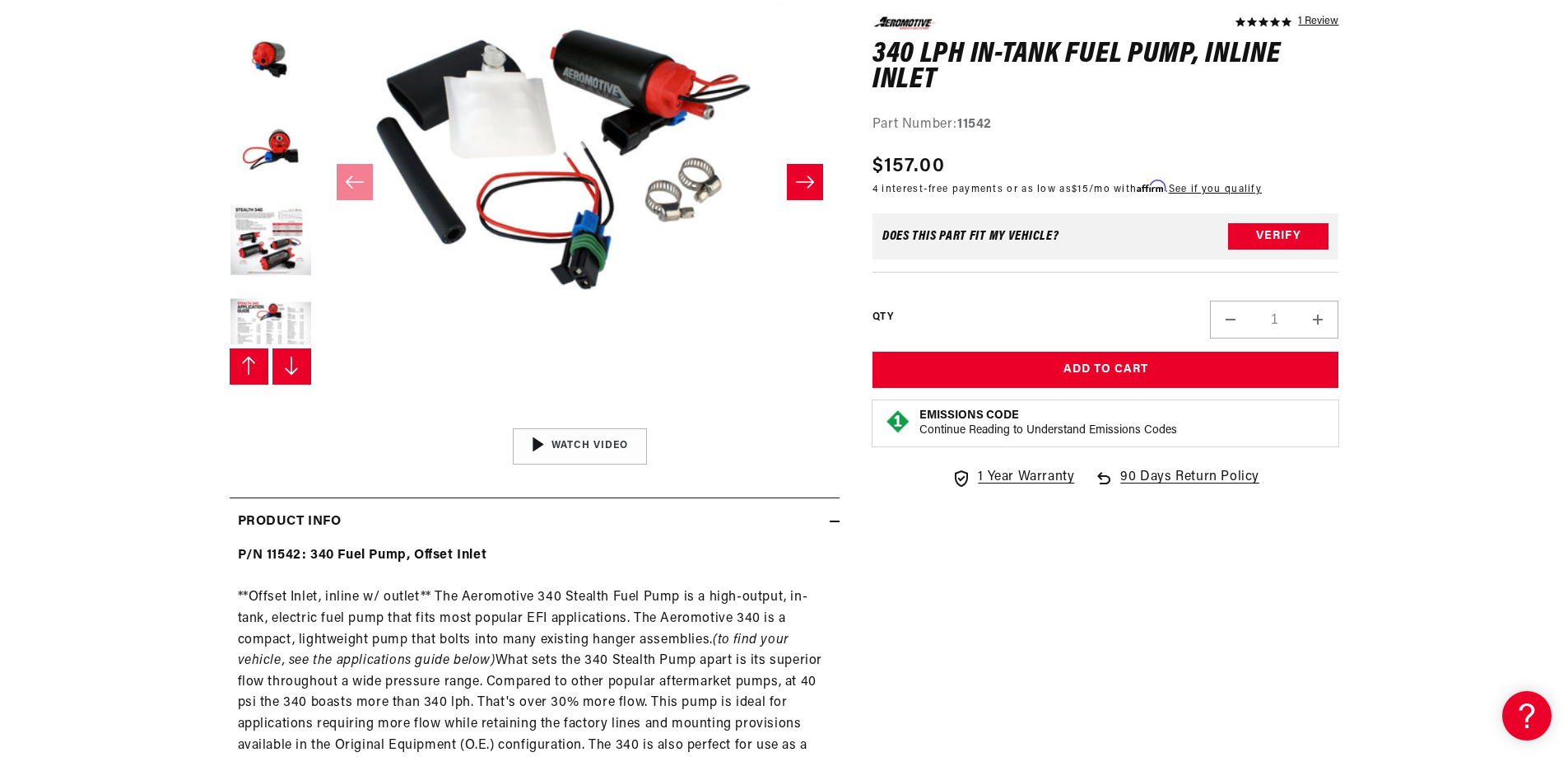
scroll to position [181, 0]
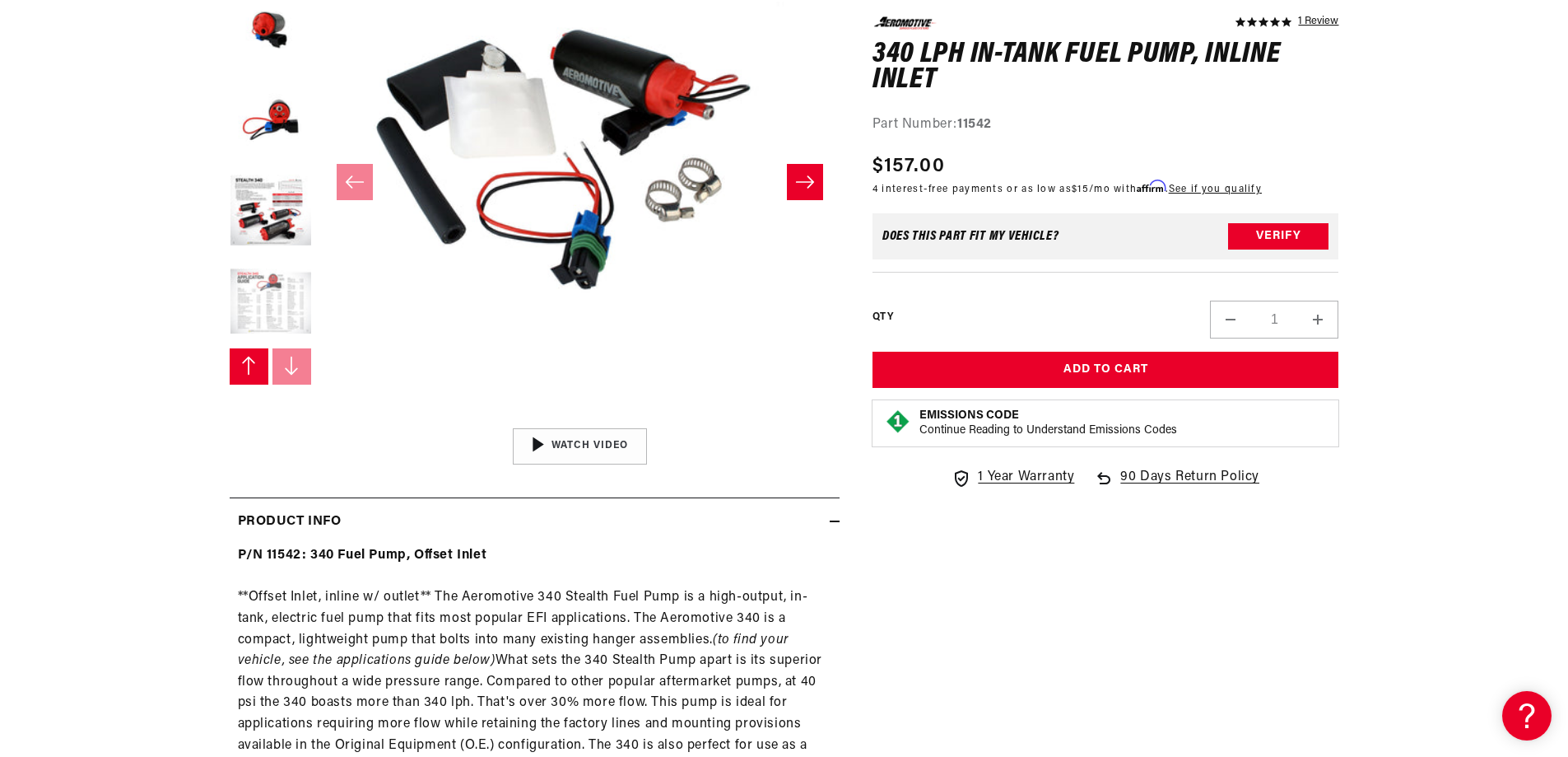
click at [258, 303] on button "Load image 7 in gallery view" at bounding box center [270, 303] width 82 height 82
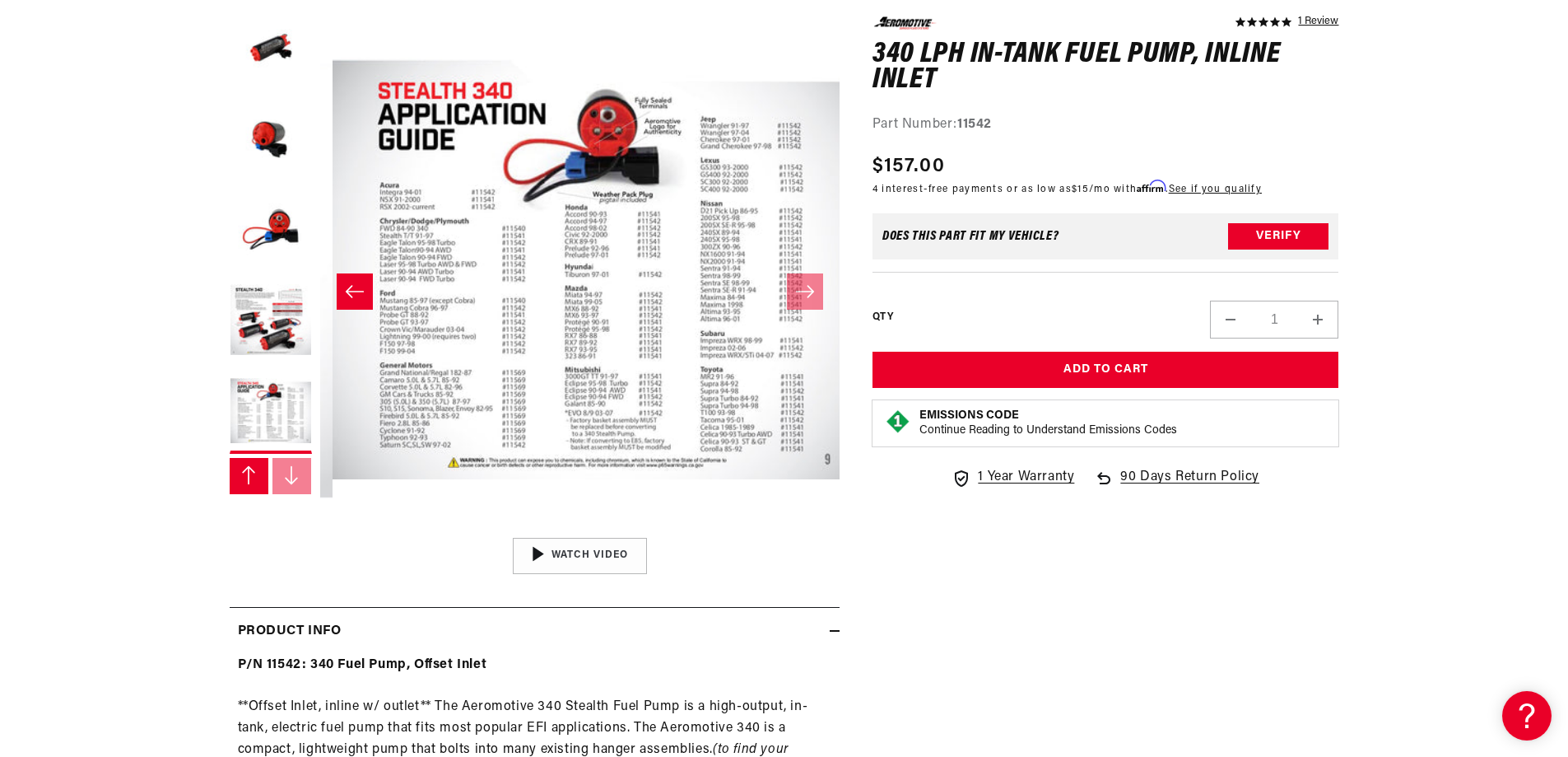
scroll to position [1, 3119]
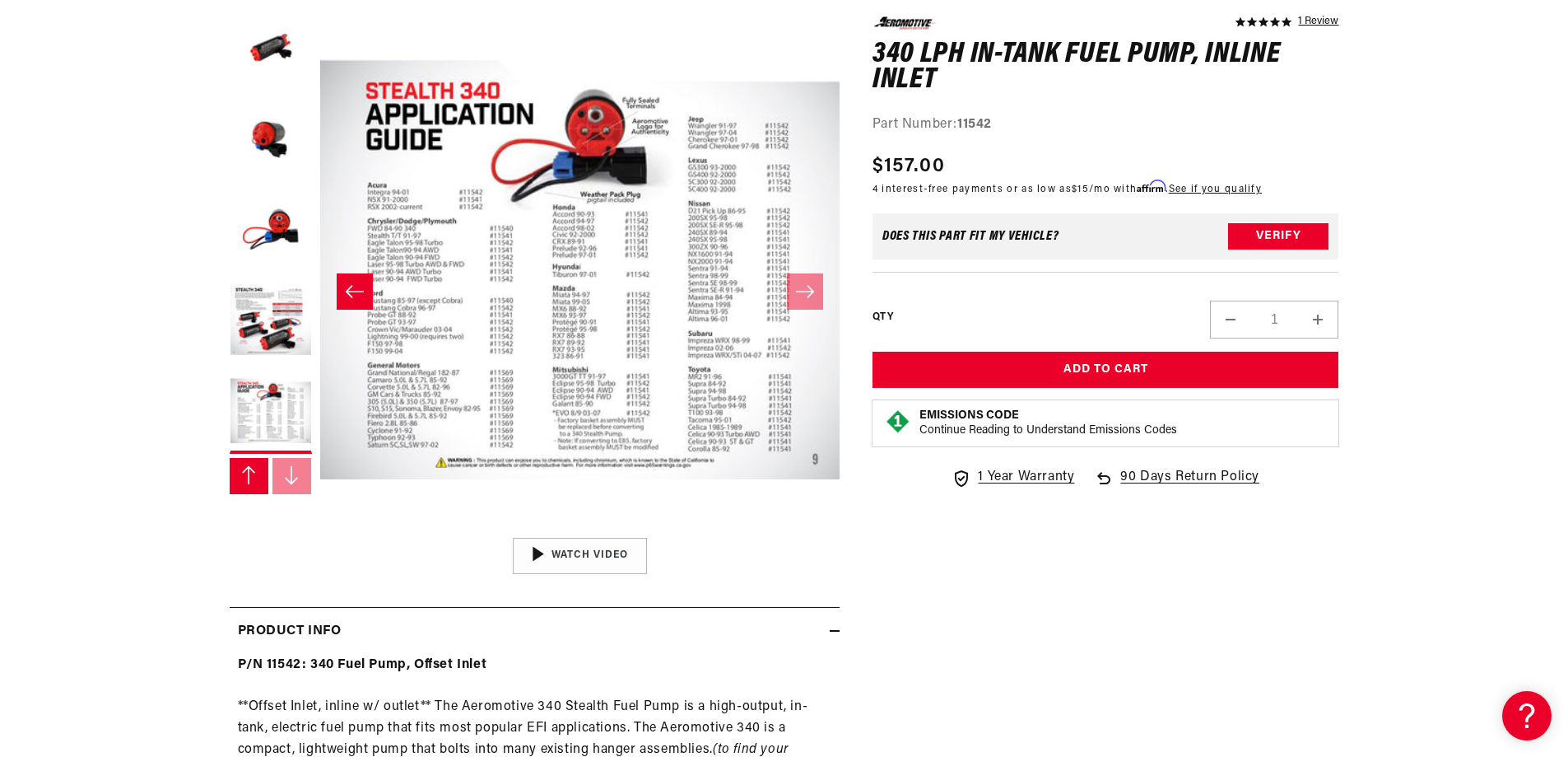
click at [252, 481] on icon "Slide left" at bounding box center [248, 475] width 16 height 20
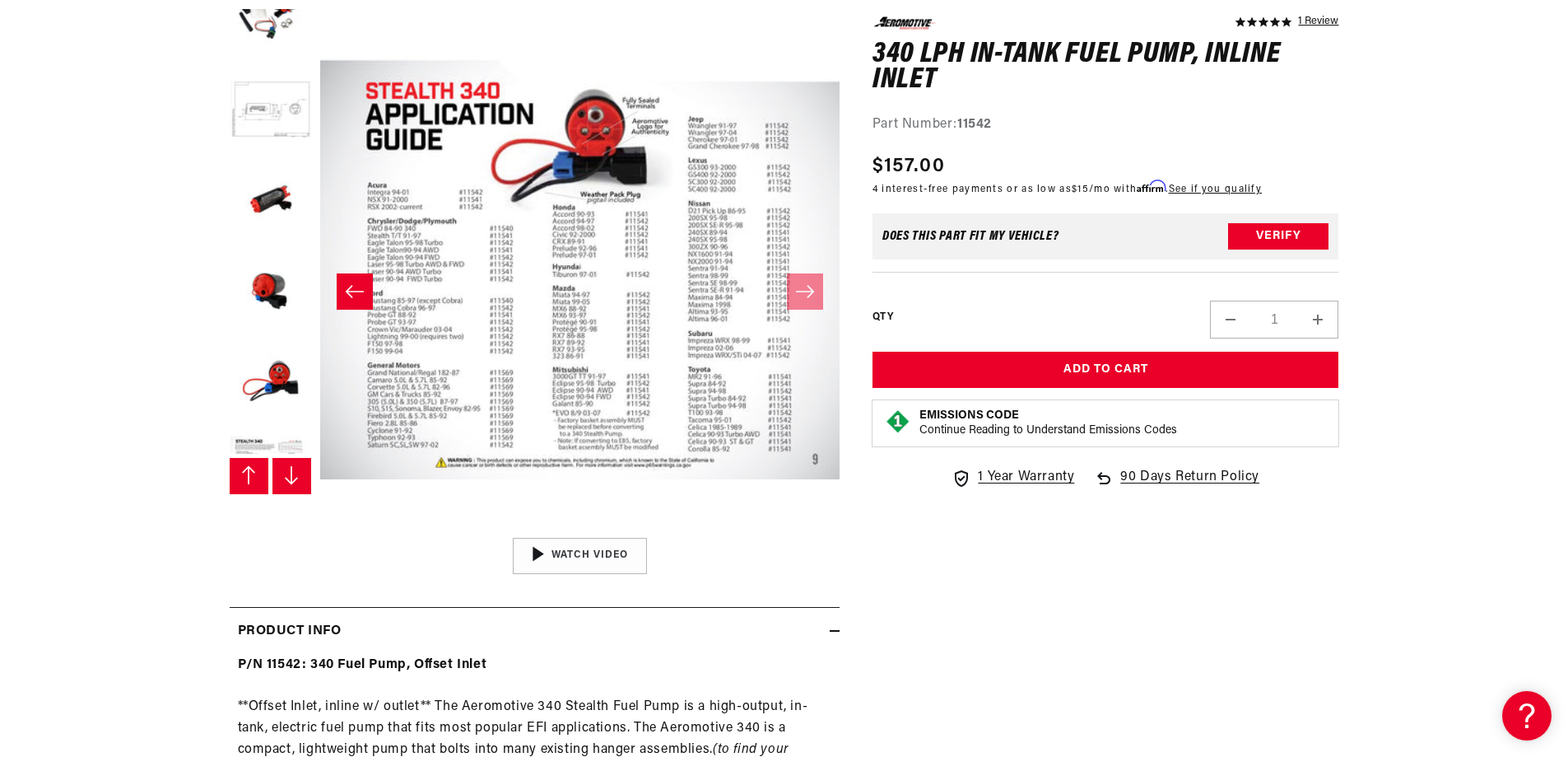
scroll to position [0, 0]
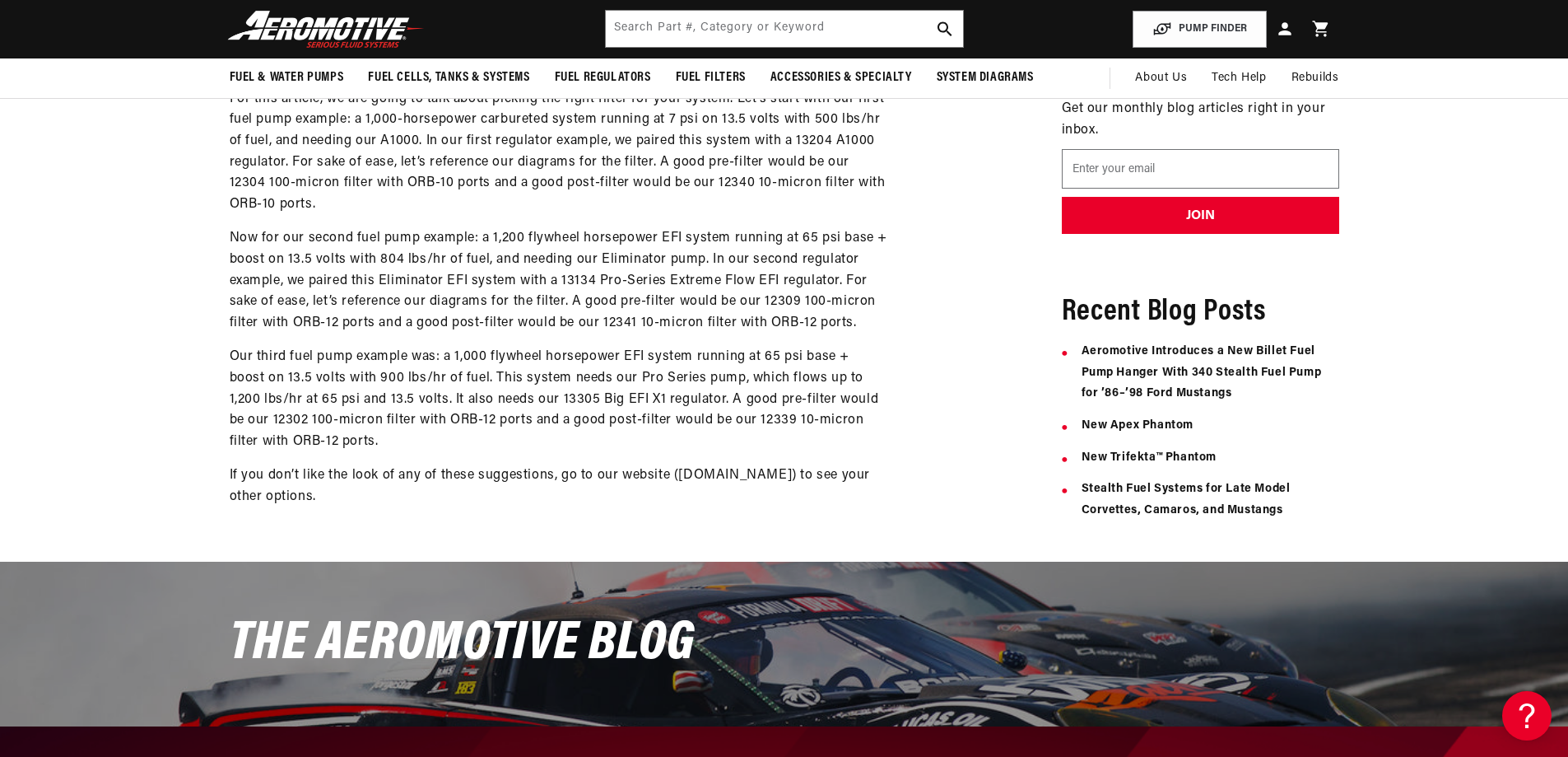
scroll to position [79, 0]
